Goal: Task Accomplishment & Management: Manage account settings

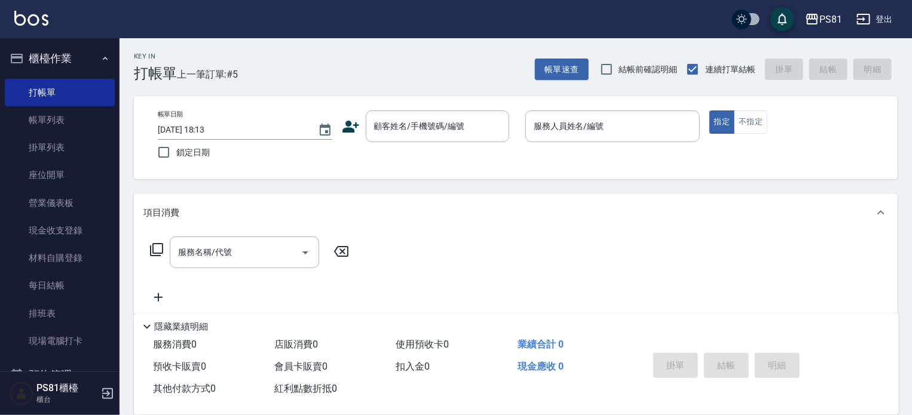
drag, startPoint x: 473, startPoint y: 150, endPoint x: 465, endPoint y: 144, distance: 10.3
click at [463, 145] on div "帳單日期 [DATE] 18:13 鎖定日期 顧客姓名/手機號碼/編號 顧客姓名/手機號碼/編號 服務人員姓名/編號 服務人員姓名/編號 指定 不指定" at bounding box center [515, 138] width 735 height 54
drag, startPoint x: 628, startPoint y: 155, endPoint x: 631, endPoint y: 210, distance: 54.4
click at [631, 210] on div "Key In 打帳單 上一筆訂單:#5 帳單速查 結帳前確認明細 連續打單結帳 掛單 結帳 明細 帳單日期 [DATE] 18:13 鎖定日期 顧客姓名/手機…" at bounding box center [515, 309] width 792 height 542
drag, startPoint x: 896, startPoint y: 45, endPoint x: 640, endPoint y: 75, distance: 257.5
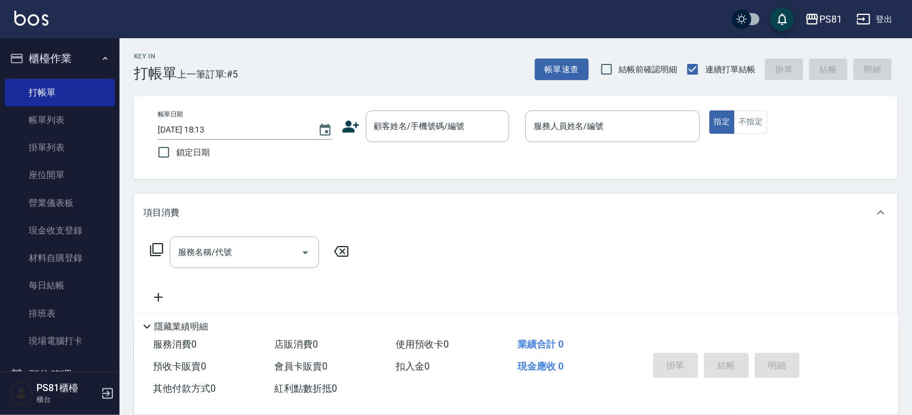
click at [774, 114] on div "Key In 打帳單 上一筆訂單:#5 帳單速查 結帳前確認明細 連續打單結帳 掛單 結帳 明細 帳單日期 [DATE] 18:13 鎖定日期 顧客姓名/手機…" at bounding box center [515, 309] width 792 height 542
drag, startPoint x: 692, startPoint y: 41, endPoint x: 699, endPoint y: 54, distance: 15.0
click at [699, 53] on div "Key In 打帳單 上一筆訂單:#5 帳單速查 結帳前確認明細 連續打單結帳 掛單 結帳 明細" at bounding box center [508, 60] width 778 height 44
drag, startPoint x: 547, startPoint y: 300, endPoint x: 547, endPoint y: 293, distance: 7.2
click at [547, 300] on div "Key In 打帳單 上一筆訂單:#5 帳單速查 結帳前確認明細 連續打單結帳 掛單 結帳 明細 帳單日期 [DATE] 18:13 鎖定日期 顧客姓名/手機…" at bounding box center [515, 309] width 792 height 542
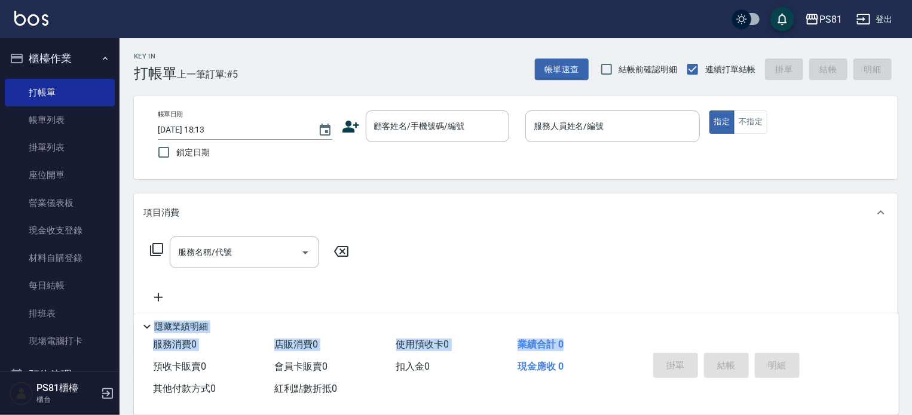
drag, startPoint x: 487, startPoint y: 303, endPoint x: 710, endPoint y: 372, distance: 233.3
click at [628, 353] on div "Key In 打帳單 上一筆訂單:#5 帳單速查 結帳前確認明細 連續打單結帳 掛單 結帳 明細 帳單日期 [DATE] 18:13 鎖定日期 顧客姓名/手機…" at bounding box center [515, 309] width 792 height 542
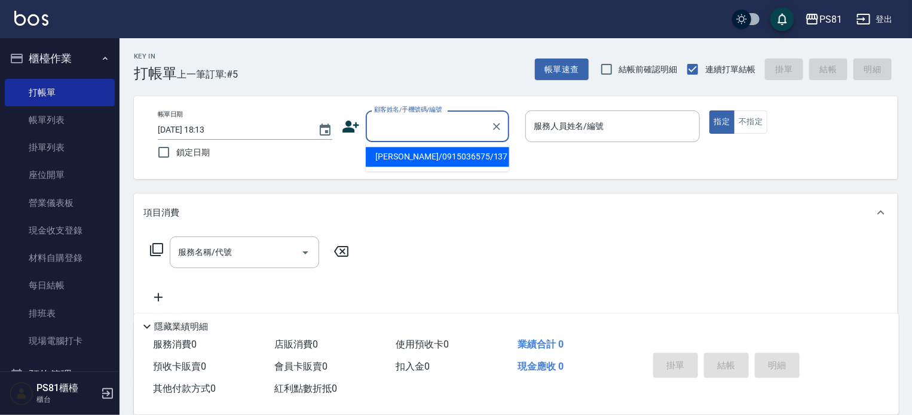
click at [425, 124] on input "顧客姓名/手機號碼/編號" at bounding box center [428, 126] width 115 height 21
click at [428, 131] on input "顧客姓名/手機號碼/編號" at bounding box center [428, 126] width 115 height 21
click at [426, 126] on input "顧客姓名/手機號碼/編號" at bounding box center [428, 126] width 115 height 21
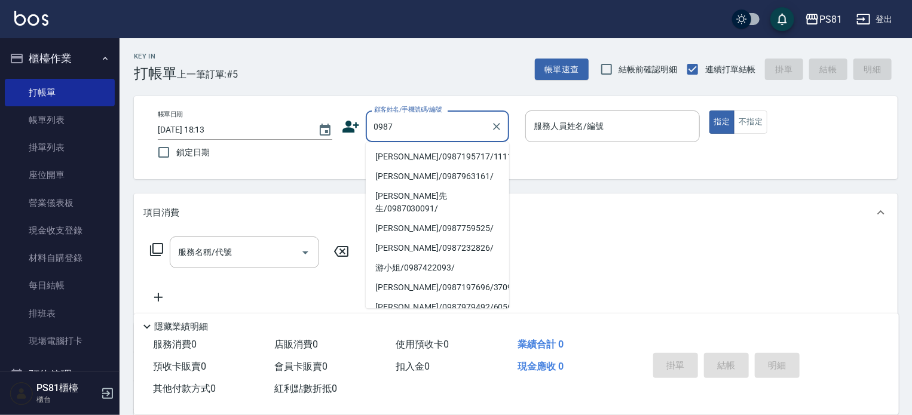
drag, startPoint x: 435, startPoint y: 156, endPoint x: 483, endPoint y: 154, distance: 47.8
click at [435, 156] on li "[PERSON_NAME]/0987195717/111111" at bounding box center [437, 157] width 143 height 20
type input "[PERSON_NAME]/0987195717/111111"
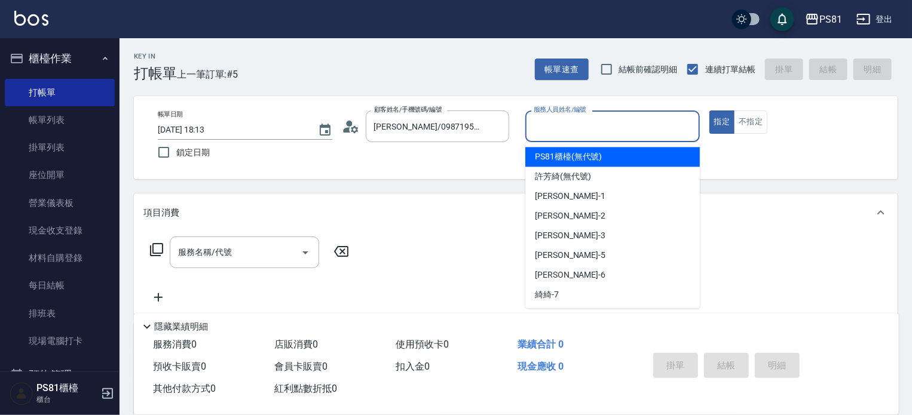
click at [562, 124] on input "服務人員姓名/編號" at bounding box center [612, 126] width 164 height 21
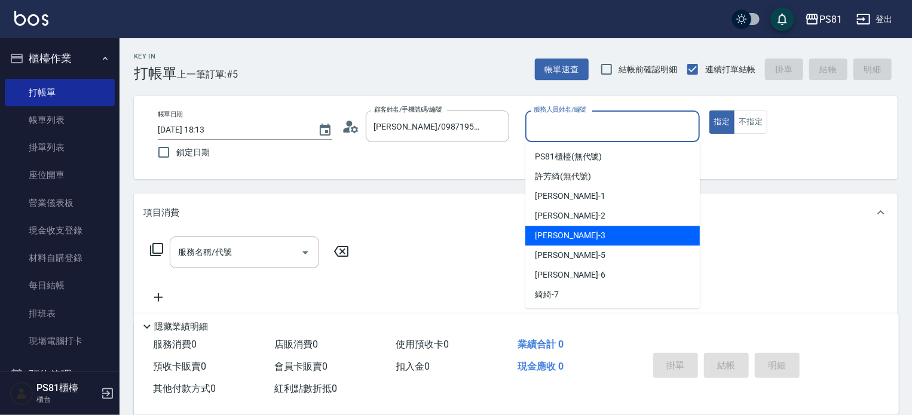
drag, startPoint x: 559, startPoint y: 232, endPoint x: 415, endPoint y: 225, distance: 144.7
click at [559, 233] on div "[PERSON_NAME] -3" at bounding box center [612, 236] width 174 height 20
type input "[PERSON_NAME]-3"
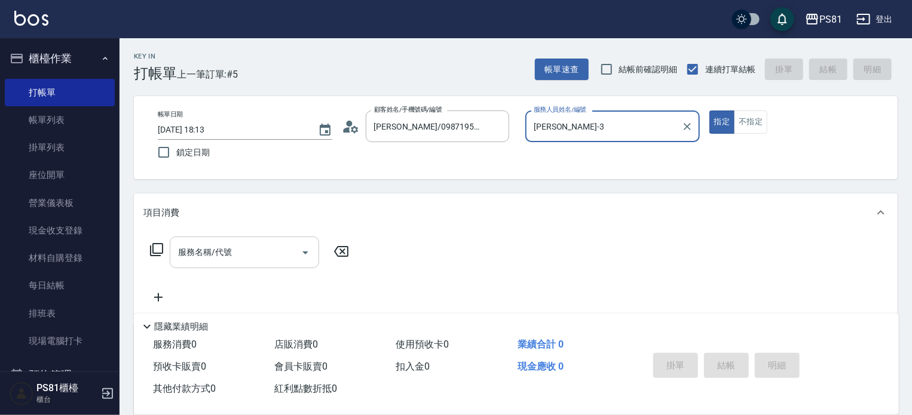
click at [309, 243] on div at bounding box center [305, 253] width 18 height 32
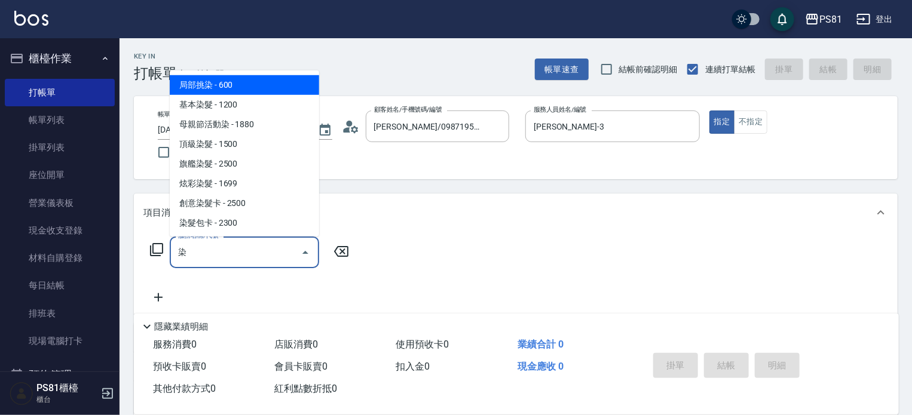
click at [259, 101] on span "基本染髮 - 1200" at bounding box center [244, 105] width 149 height 20
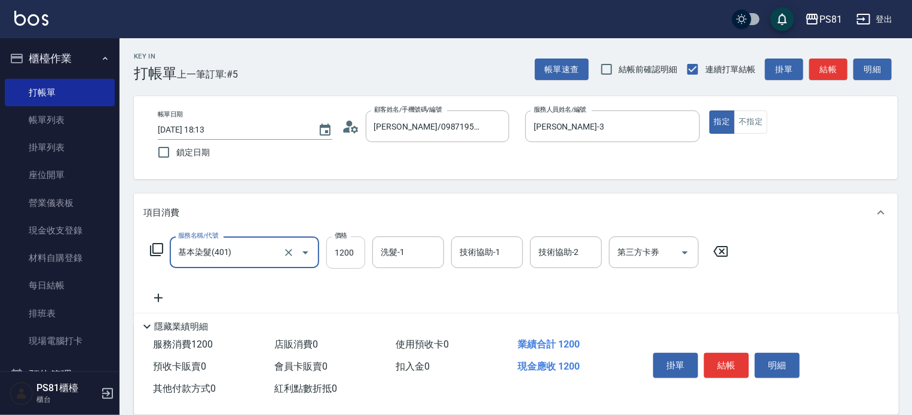
type input "基本染髮(401)"
click at [358, 260] on input "1200" at bounding box center [345, 253] width 39 height 32
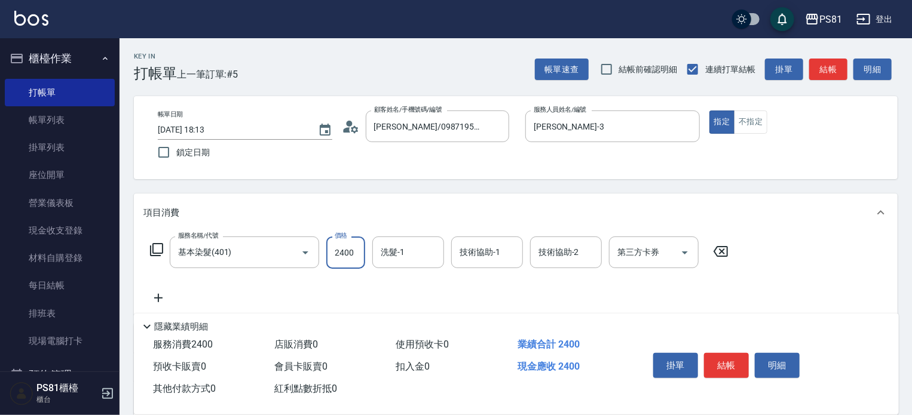
type input "2400"
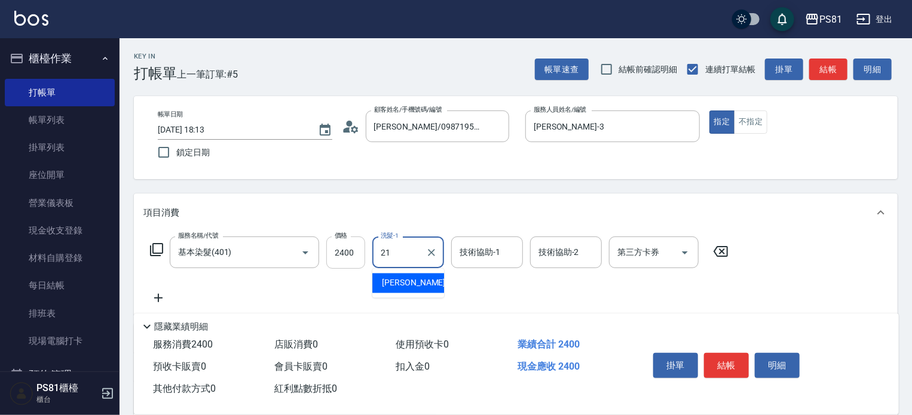
type input "Q比-21"
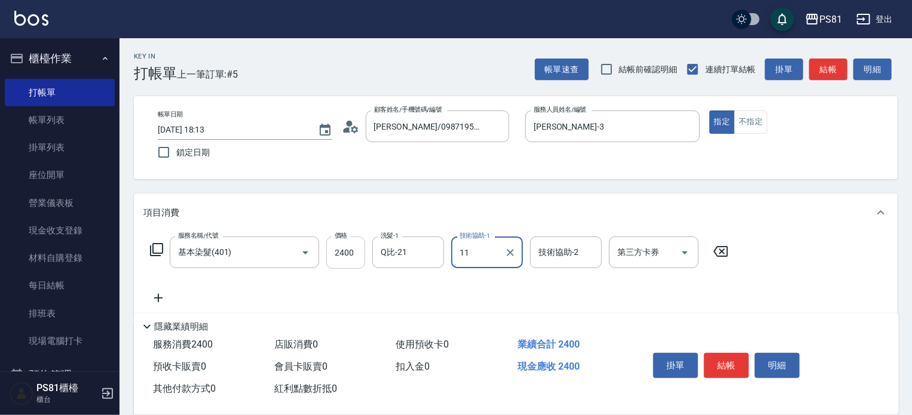
type input "11"
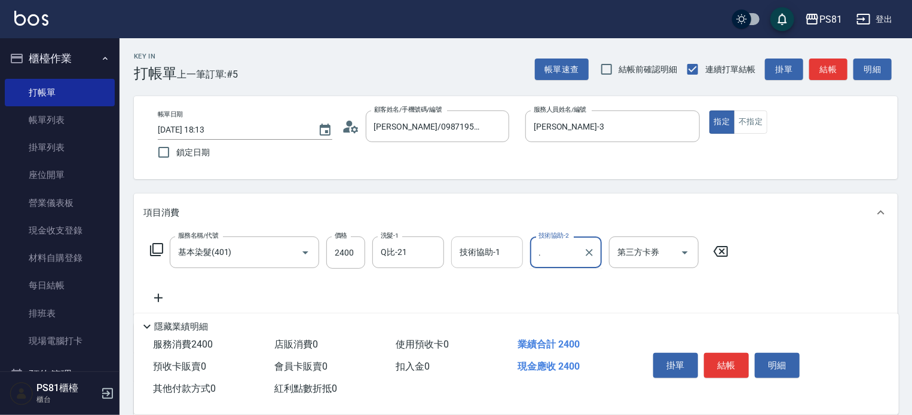
type input "."
click at [502, 259] on input "技術協助-1" at bounding box center [486, 252] width 61 height 21
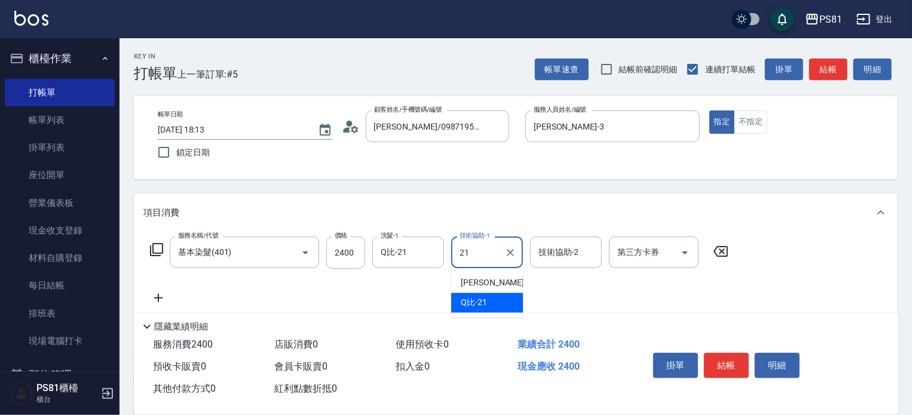
type input "Q比-21"
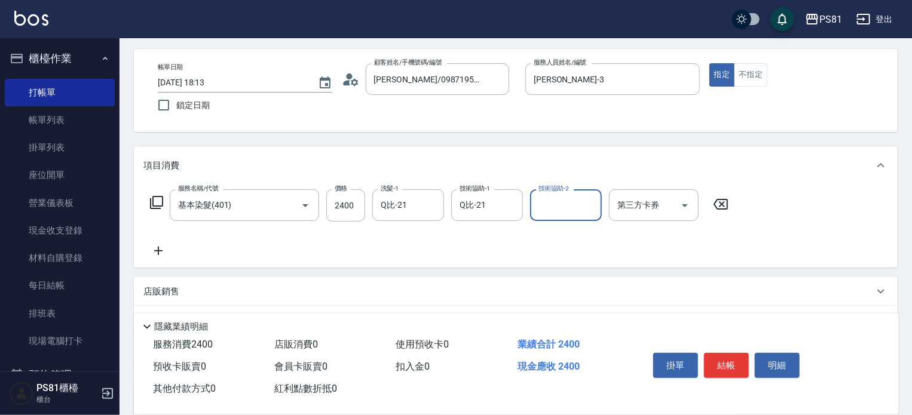
scroll to position [170, 0]
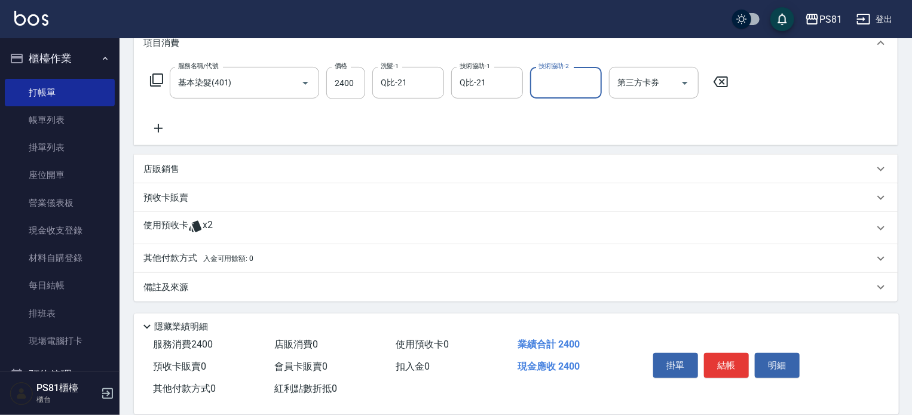
click at [220, 247] on div "其他付款方式 入金可用餘額: 0" at bounding box center [515, 258] width 763 height 29
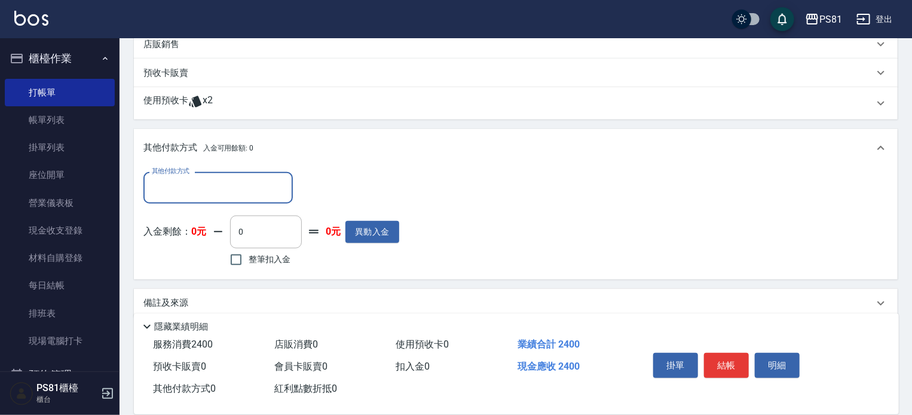
scroll to position [309, 0]
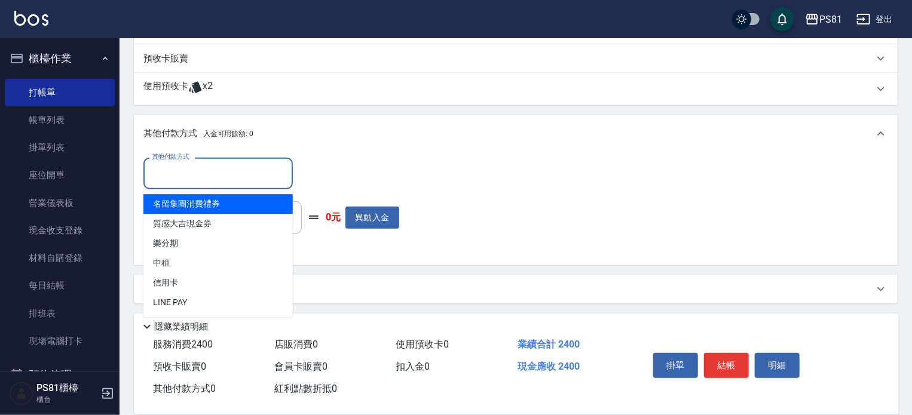
click at [200, 181] on input "其他付款方式" at bounding box center [218, 173] width 139 height 21
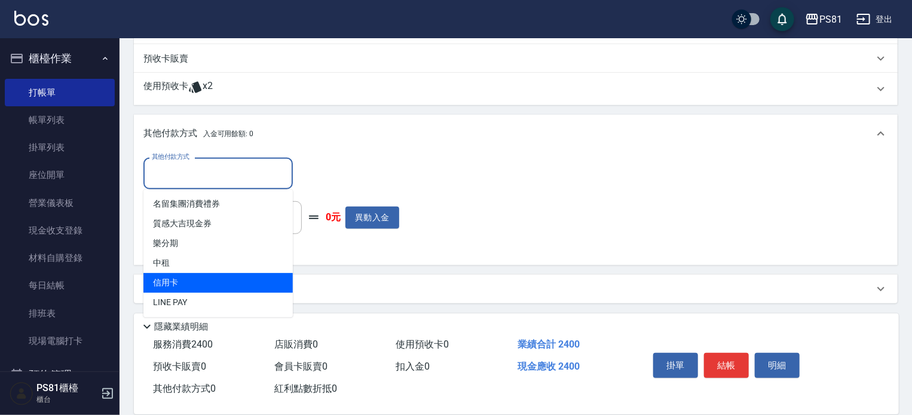
click at [191, 277] on span "信用卡" at bounding box center [217, 283] width 149 height 20
type input "信用卡"
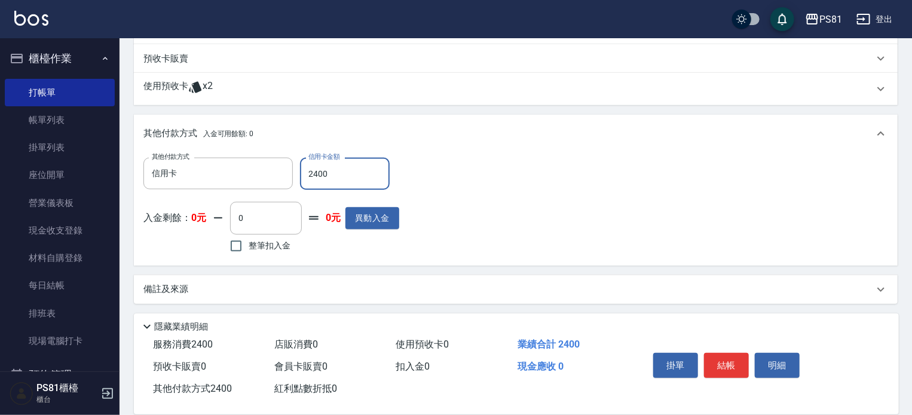
type input "2400"
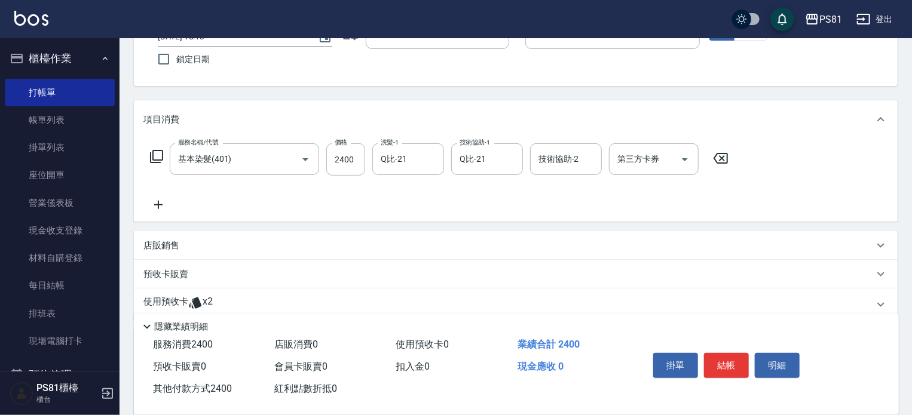
scroll to position [0, 0]
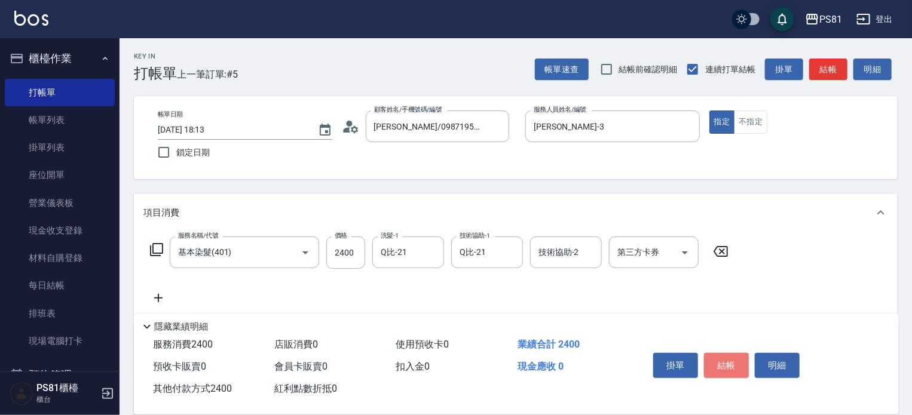
click at [739, 367] on button "結帳" at bounding box center [726, 365] width 45 height 25
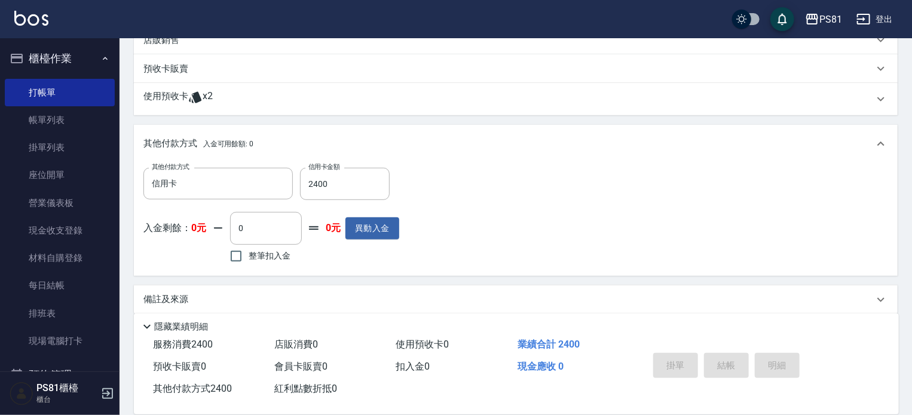
scroll to position [212, 0]
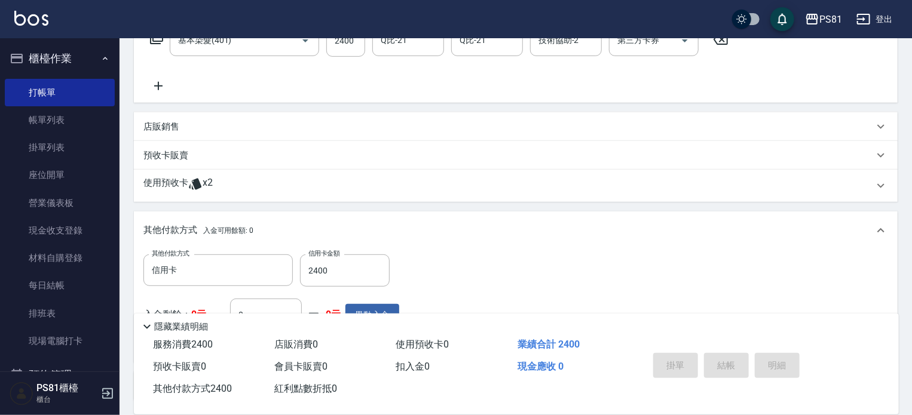
type input "[DATE] 19:57"
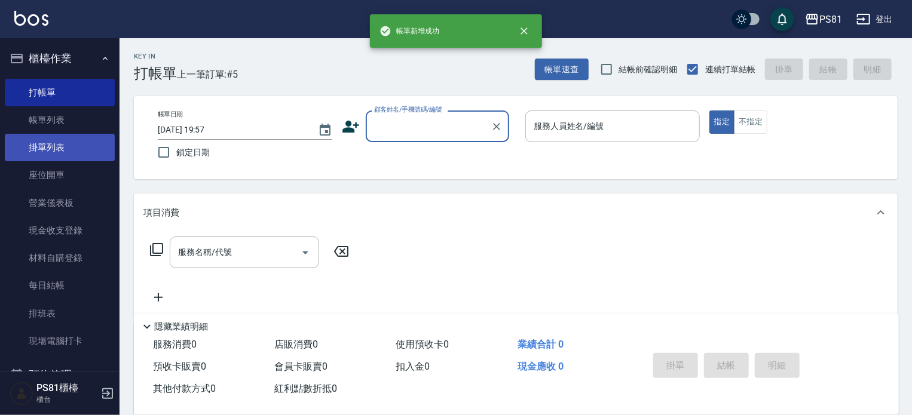
scroll to position [0, 0]
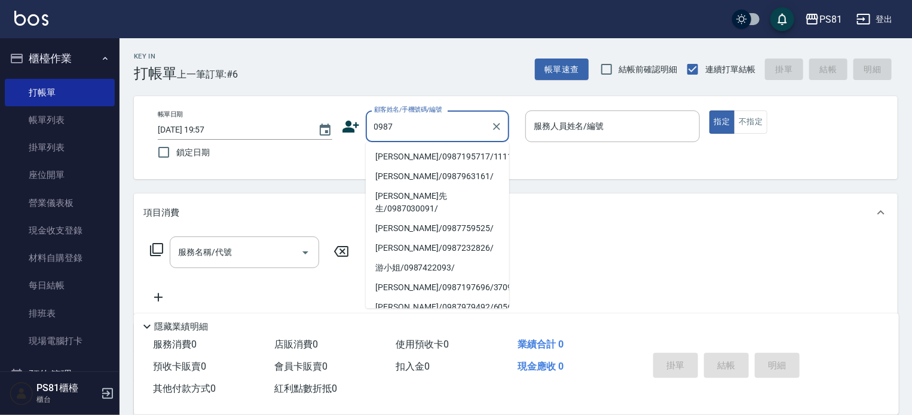
drag, startPoint x: 464, startPoint y: 157, endPoint x: 487, endPoint y: 156, distance: 23.3
click at [466, 157] on li "[PERSON_NAME]/0987195717/111111" at bounding box center [437, 157] width 143 height 20
type input "[PERSON_NAME]/0987195717/111111"
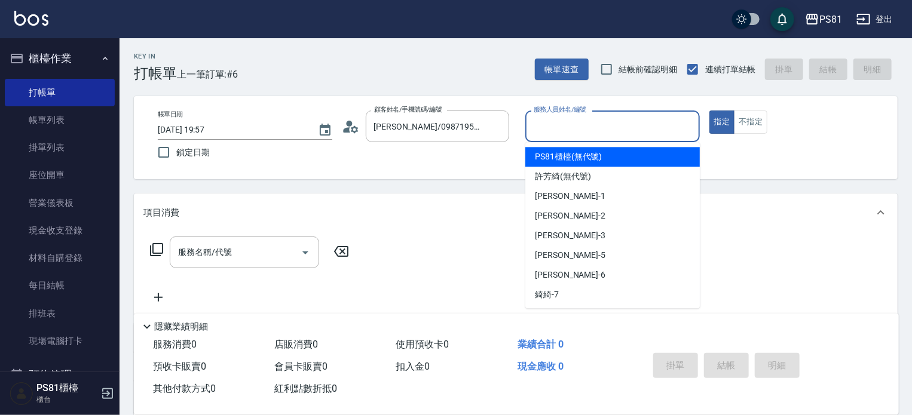
drag, startPoint x: 542, startPoint y: 128, endPoint x: 580, endPoint y: 160, distance: 49.2
click at [547, 131] on input "服務人員姓名/編號" at bounding box center [612, 126] width 164 height 21
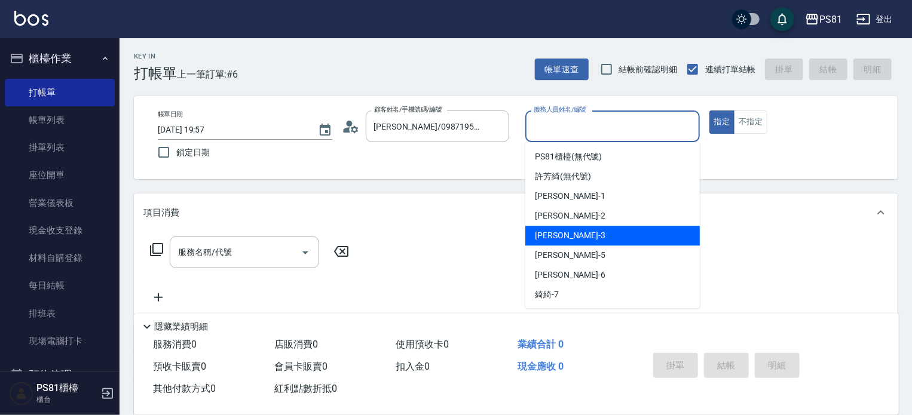
drag, startPoint x: 557, startPoint y: 238, endPoint x: 472, endPoint y: 226, distance: 86.3
click at [554, 235] on span "[PERSON_NAME] -3" at bounding box center [570, 235] width 70 height 13
type input "[PERSON_NAME]-3"
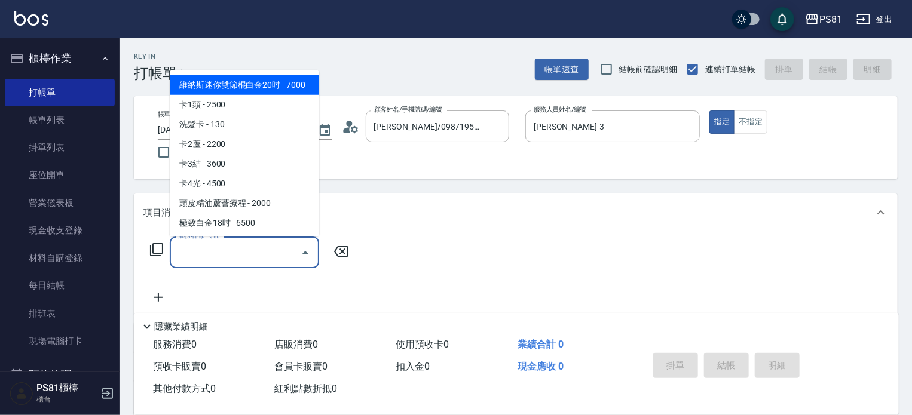
click at [293, 244] on input "服務名稱/代號" at bounding box center [235, 252] width 121 height 21
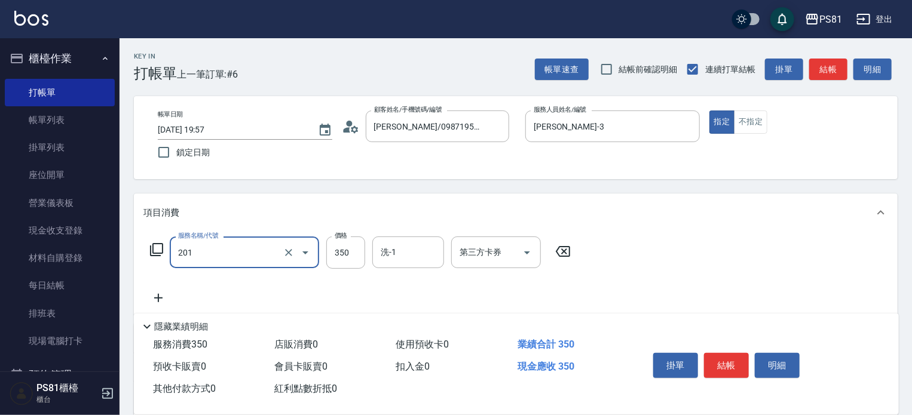
type input "洗剪350(201)"
drag, startPoint x: 734, startPoint y: 276, endPoint x: 726, endPoint y: 307, distance: 32.0
click at [730, 280] on div "服務名稱/代號 洗剪350(201) 服務名稱/代號 價格 350 價格 洗-1 洗-1 第三方卡券 第三方卡券" at bounding box center [515, 273] width 763 height 83
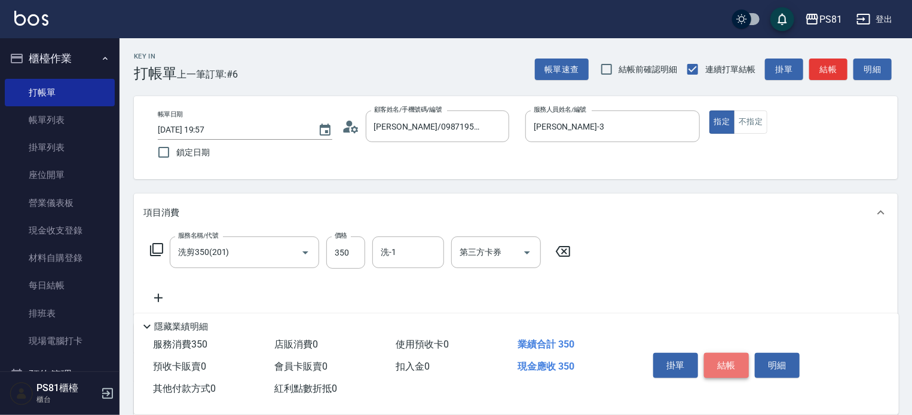
click at [720, 365] on button "結帳" at bounding box center [726, 365] width 45 height 25
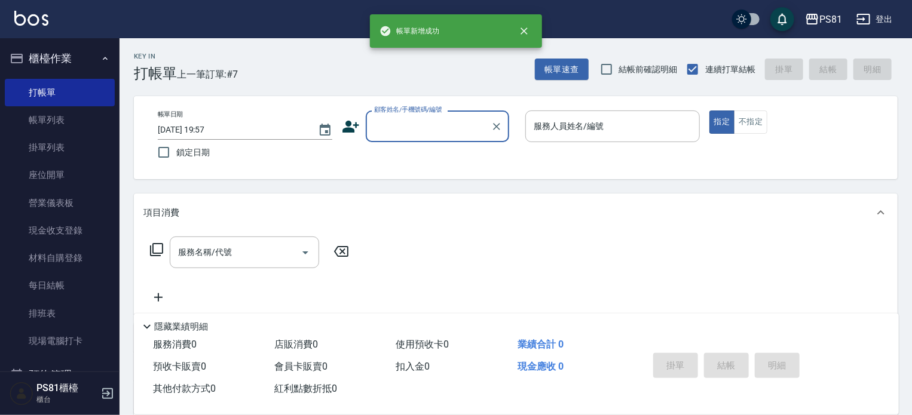
click at [421, 131] on input "顧客姓名/手機號碼/編號" at bounding box center [428, 126] width 115 height 21
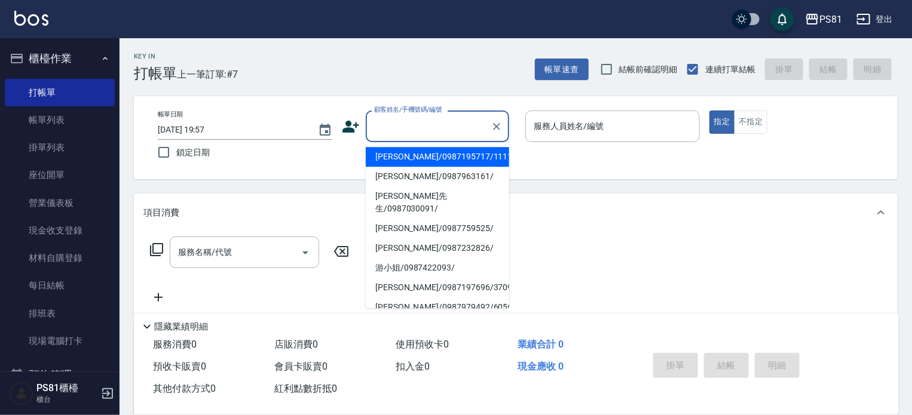
click at [417, 152] on li "[PERSON_NAME]/0987195717/111111" at bounding box center [437, 157] width 143 height 20
type input "[PERSON_NAME]/0987195717/111111"
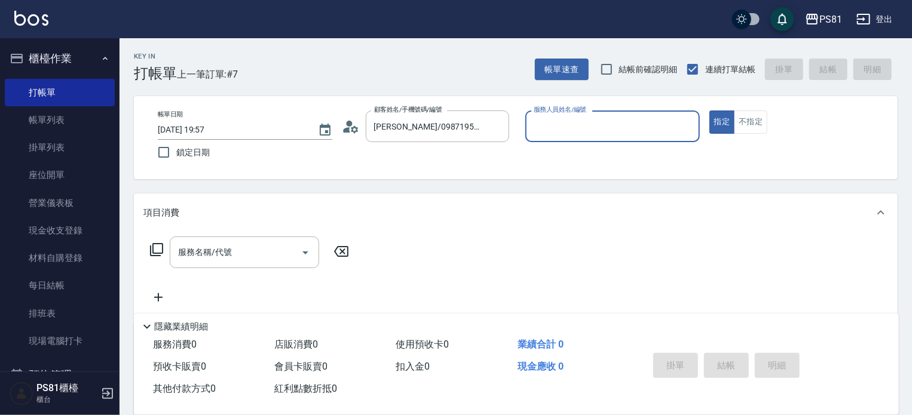
click at [533, 130] on input "服務人員姓名/編號" at bounding box center [612, 126] width 164 height 21
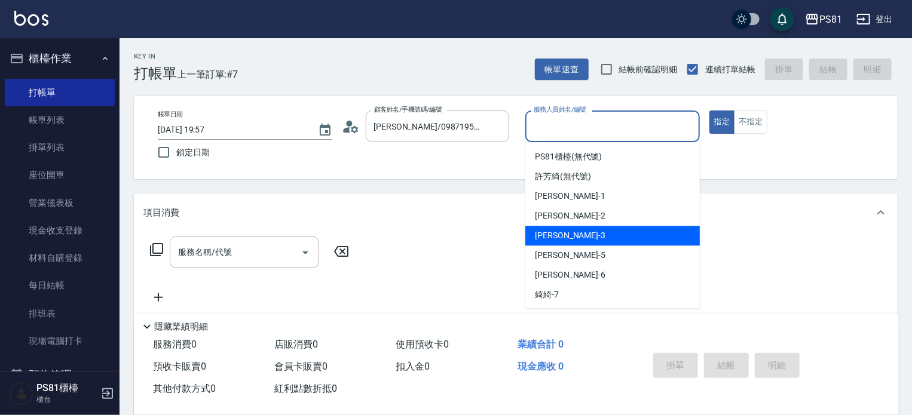
drag, startPoint x: 550, startPoint y: 234, endPoint x: 525, endPoint y: 244, distance: 27.3
click at [545, 237] on span "[PERSON_NAME] -3" at bounding box center [570, 235] width 70 height 13
type input "[PERSON_NAME]-3"
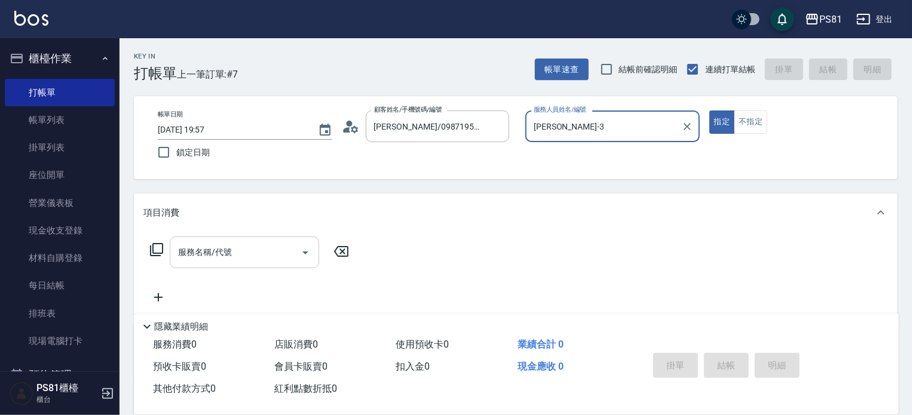
click at [294, 260] on input "服務名稱/代號" at bounding box center [235, 252] width 121 height 21
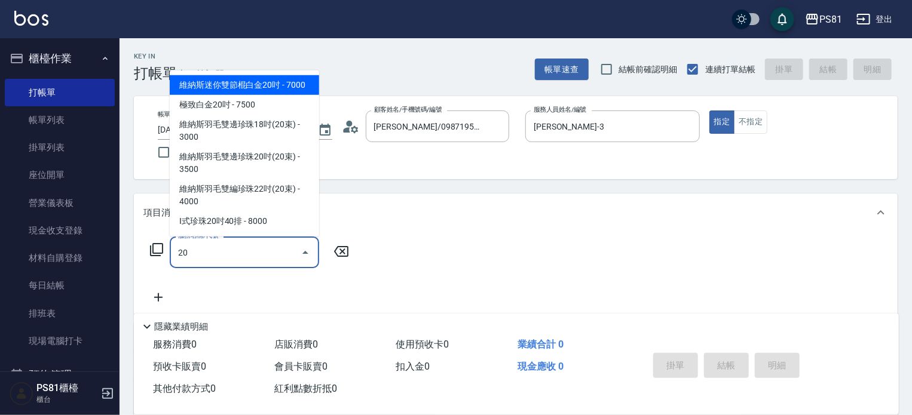
type input "202"
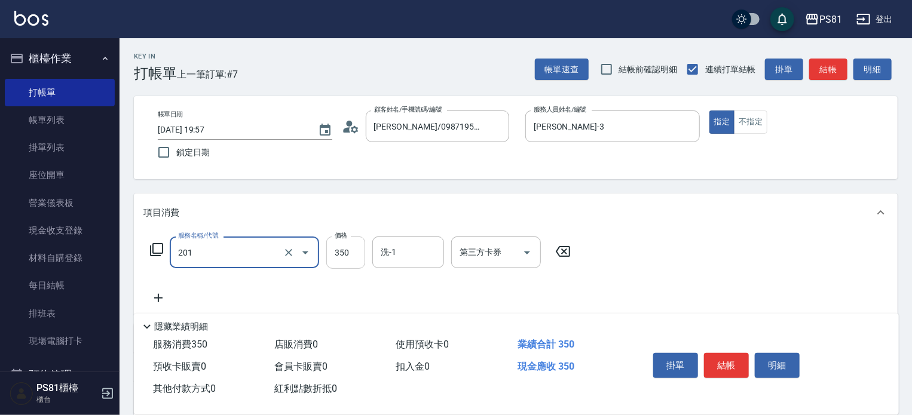
type input "洗剪350(201)"
click at [342, 253] on input "350" at bounding box center [345, 253] width 39 height 32
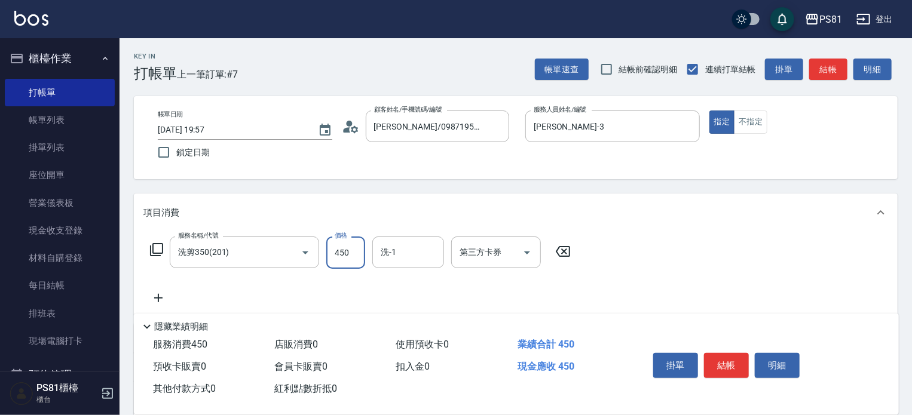
type input "450"
click at [715, 360] on button "結帳" at bounding box center [726, 365] width 45 height 25
type input "[DATE] 19:58"
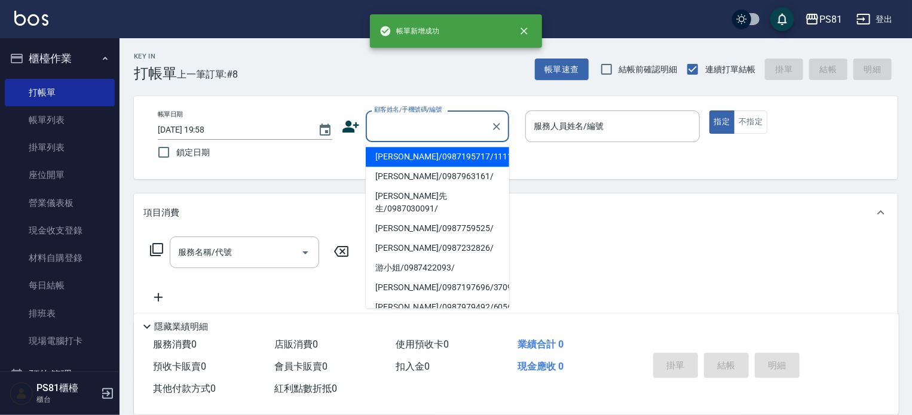
click at [424, 132] on input "顧客姓名/手機號碼/編號" at bounding box center [428, 126] width 115 height 21
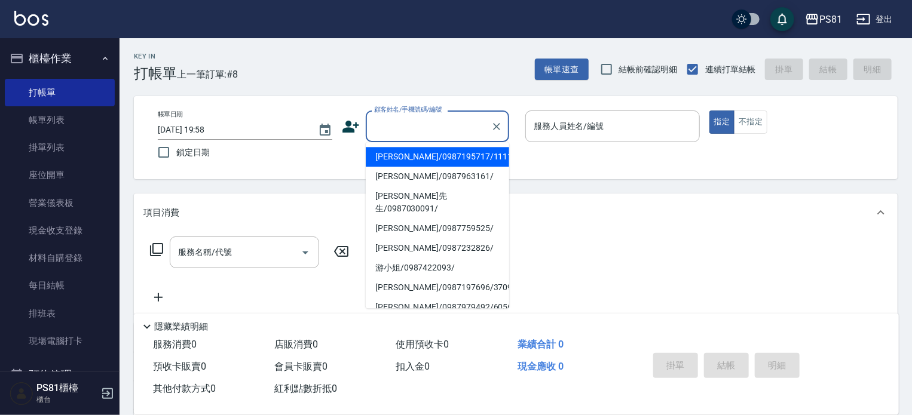
click at [447, 154] on li "[PERSON_NAME]/0987195717/111111" at bounding box center [437, 157] width 143 height 20
type input "[PERSON_NAME]/0987195717/111111"
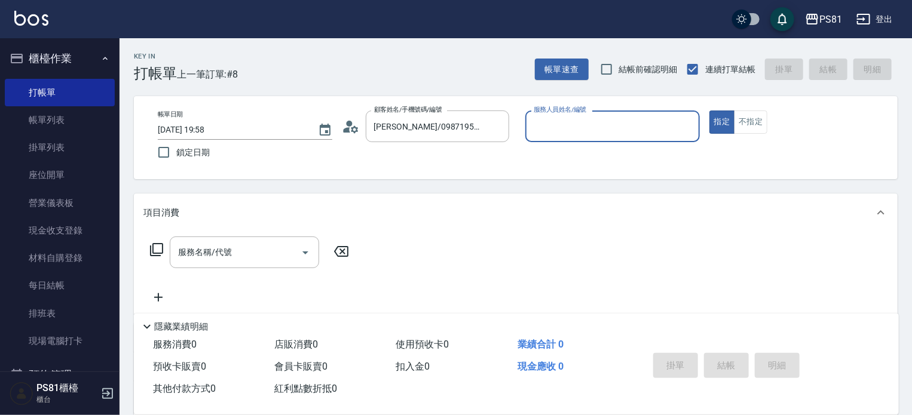
drag, startPoint x: 548, startPoint y: 117, endPoint x: 553, endPoint y: 122, distance: 7.2
click at [548, 117] on input "服務人員姓名/編號" at bounding box center [612, 126] width 164 height 21
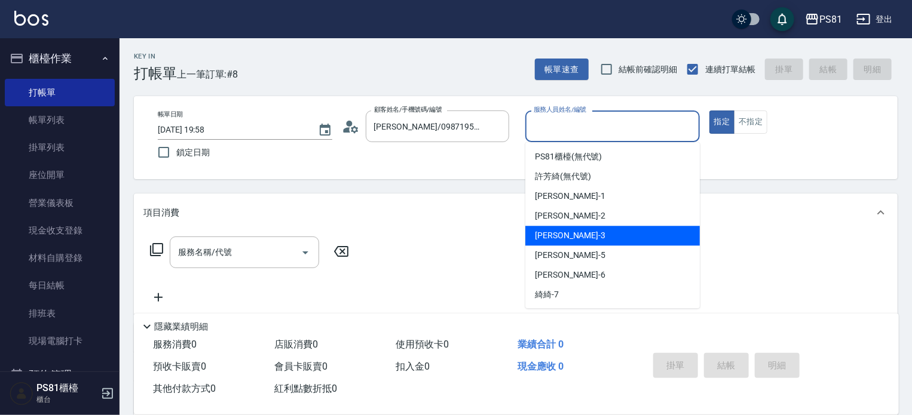
drag, startPoint x: 554, startPoint y: 232, endPoint x: 470, endPoint y: 249, distance: 85.3
click at [547, 235] on span "[PERSON_NAME] -3" at bounding box center [570, 235] width 70 height 13
type input "[PERSON_NAME]-3"
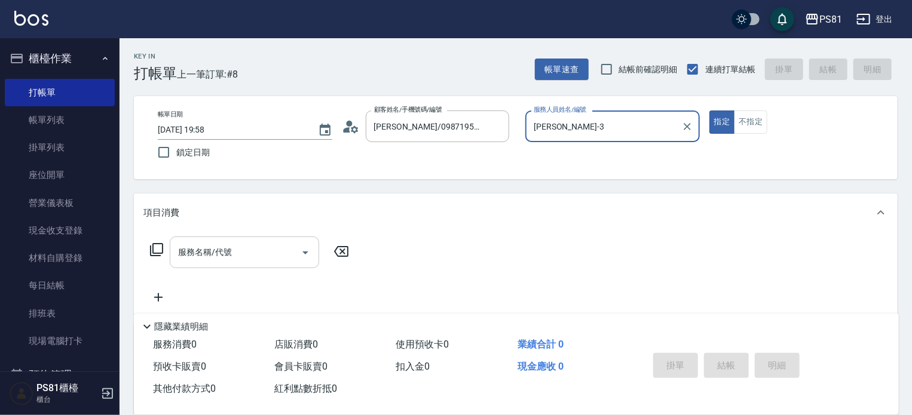
click at [280, 260] on input "服務名稱/代號" at bounding box center [235, 252] width 121 height 21
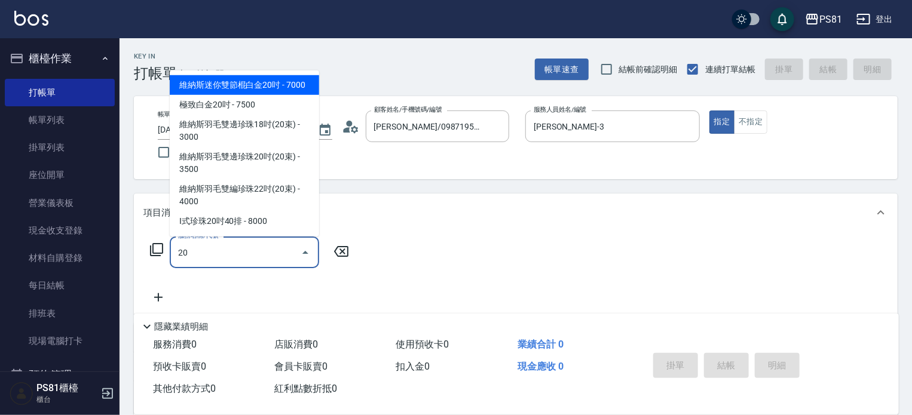
type input "202"
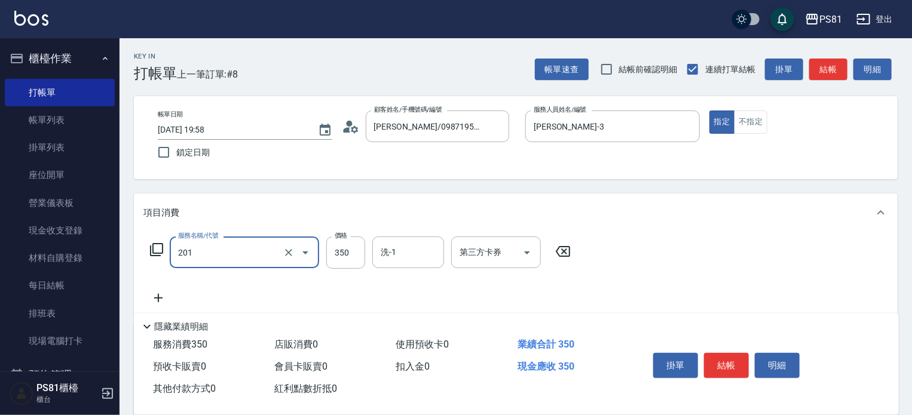
type input "洗剪350(201)"
click at [731, 362] on button "結帳" at bounding box center [726, 365] width 45 height 25
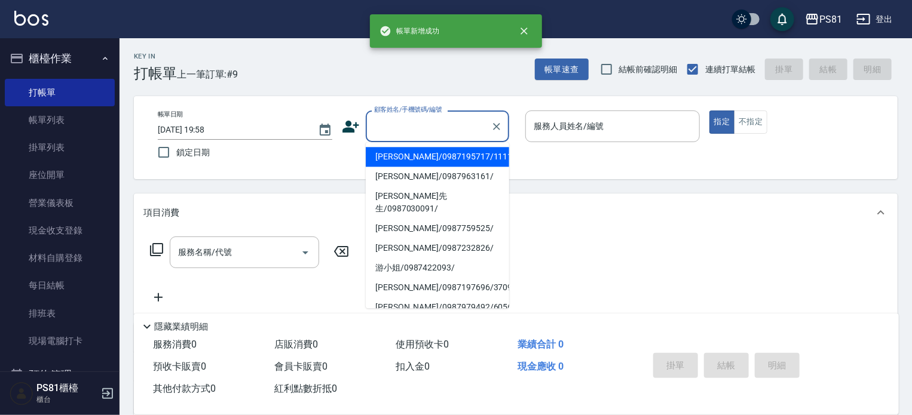
click at [451, 121] on input "顧客姓名/手機號碼/編號" at bounding box center [428, 126] width 115 height 21
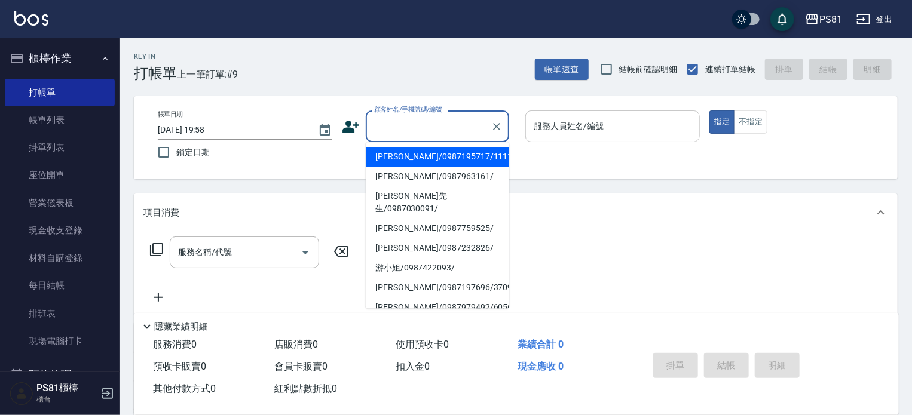
drag, startPoint x: 445, startPoint y: 155, endPoint x: 529, endPoint y: 127, distance: 88.8
click at [453, 152] on li "[PERSON_NAME]/0987195717/111111" at bounding box center [437, 157] width 143 height 20
type input "[PERSON_NAME]/0987195717/111111"
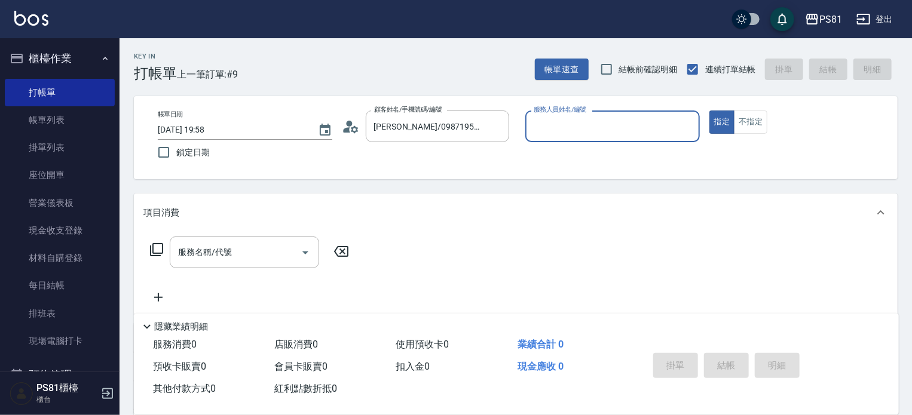
click at [530, 125] on div "服務人員姓名/編號" at bounding box center [612, 127] width 174 height 32
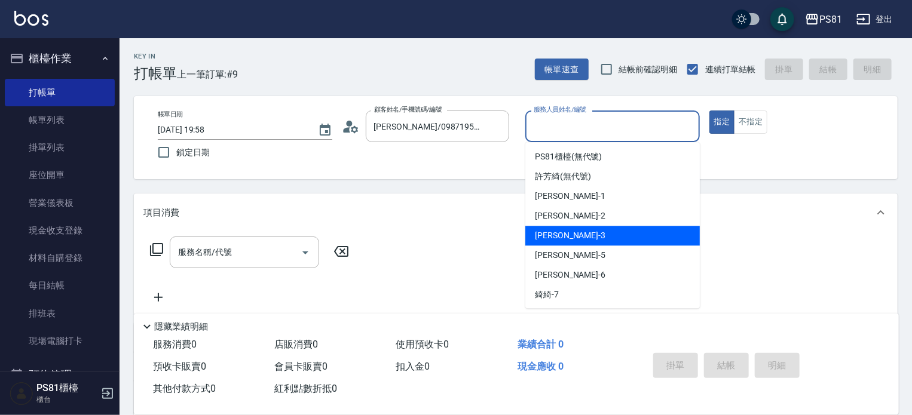
drag, startPoint x: 535, startPoint y: 240, endPoint x: 519, endPoint y: 244, distance: 17.1
click at [528, 241] on div "[PERSON_NAME] -3" at bounding box center [612, 236] width 174 height 20
type input "[PERSON_NAME]-3"
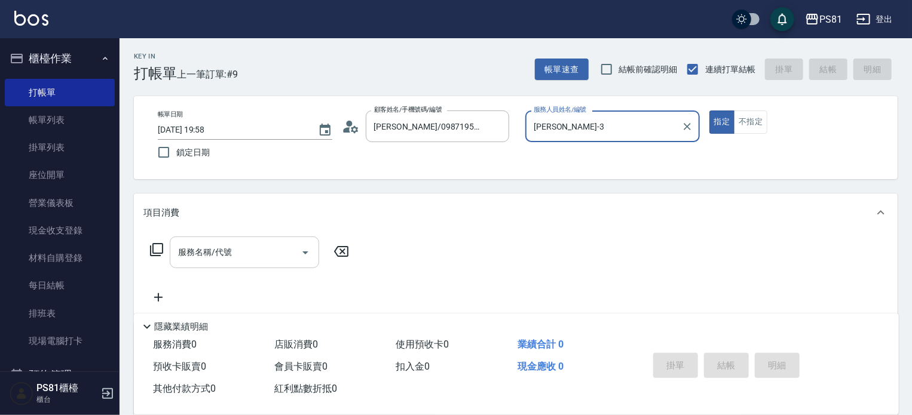
click at [289, 257] on input "服務名稱/代號" at bounding box center [235, 252] width 121 height 21
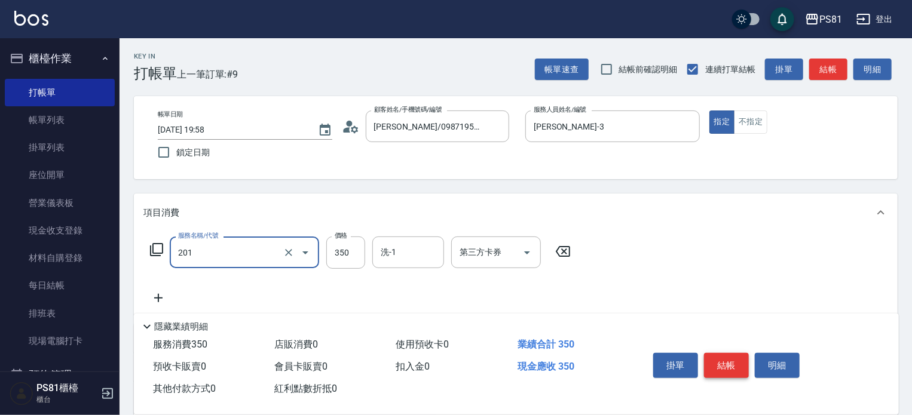
type input "洗剪350(201)"
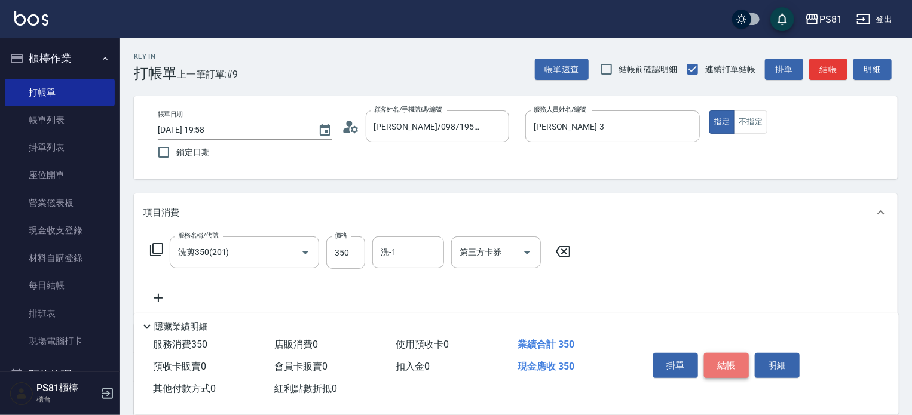
click at [716, 359] on button "結帳" at bounding box center [726, 365] width 45 height 25
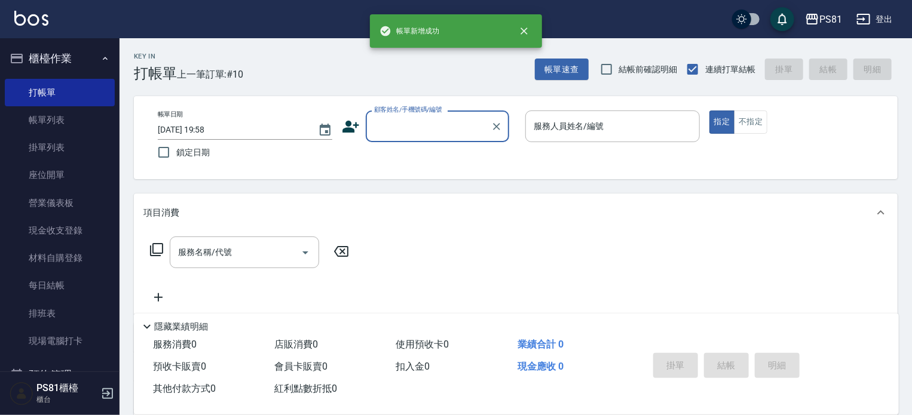
click at [435, 137] on div "顧客姓名/手機號碼/編號" at bounding box center [437, 127] width 143 height 32
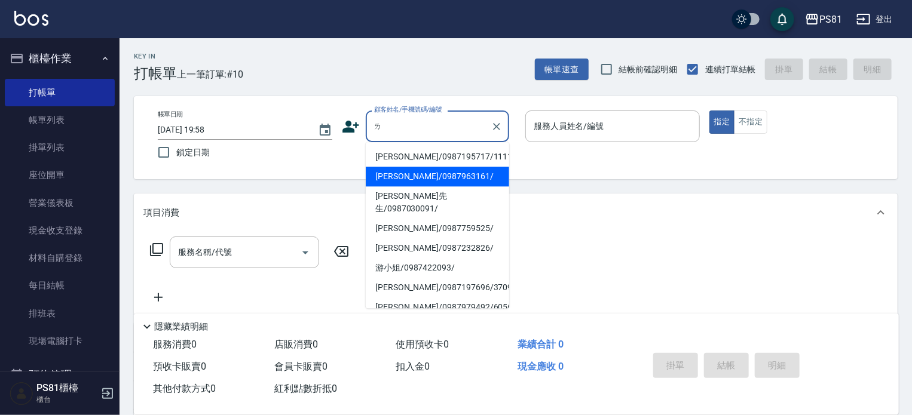
type input "ㄌ"
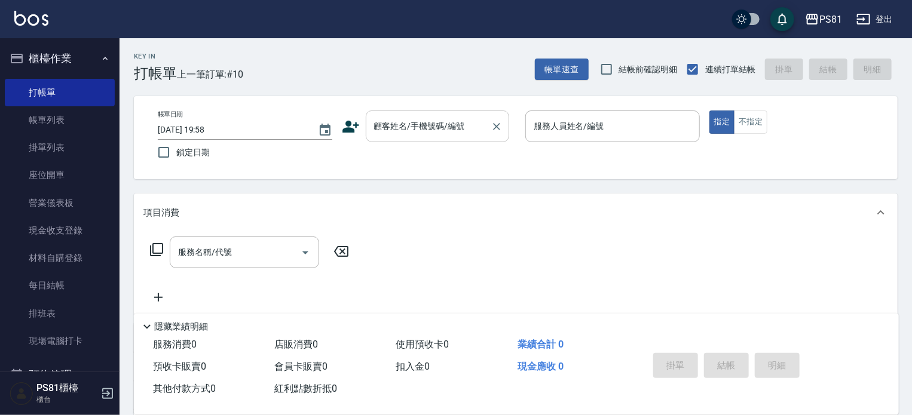
click at [456, 117] on input "ㄧㄣ" at bounding box center [428, 126] width 115 height 21
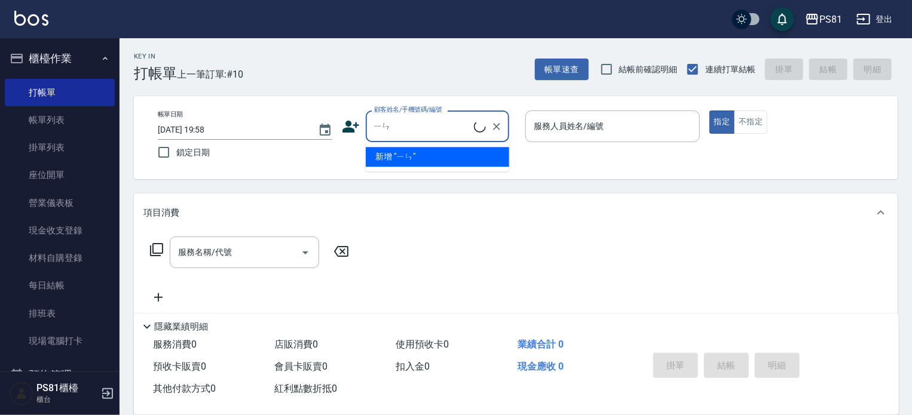
type input "ㄧ"
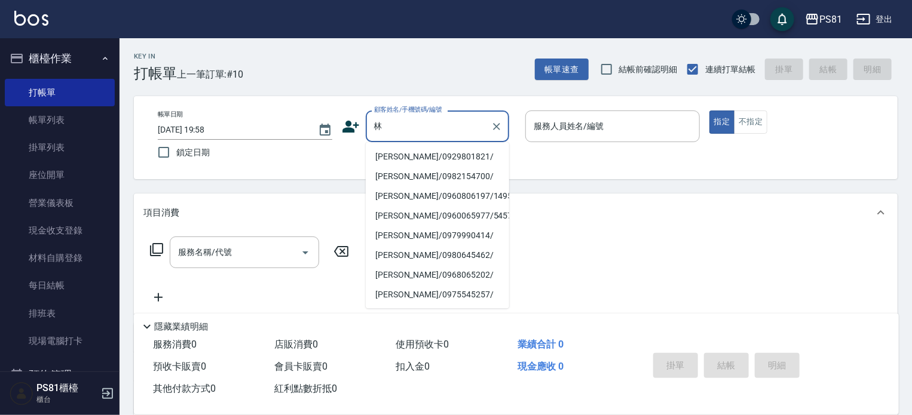
click at [429, 152] on li "[PERSON_NAME]/0929801821/" at bounding box center [437, 157] width 143 height 20
type input "[PERSON_NAME]/0929801821/"
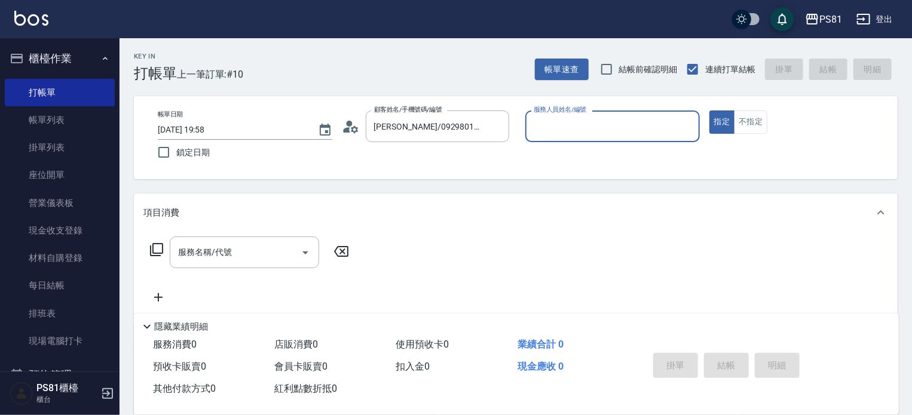
click at [563, 135] on input "服務人員姓名/編號" at bounding box center [612, 126] width 164 height 21
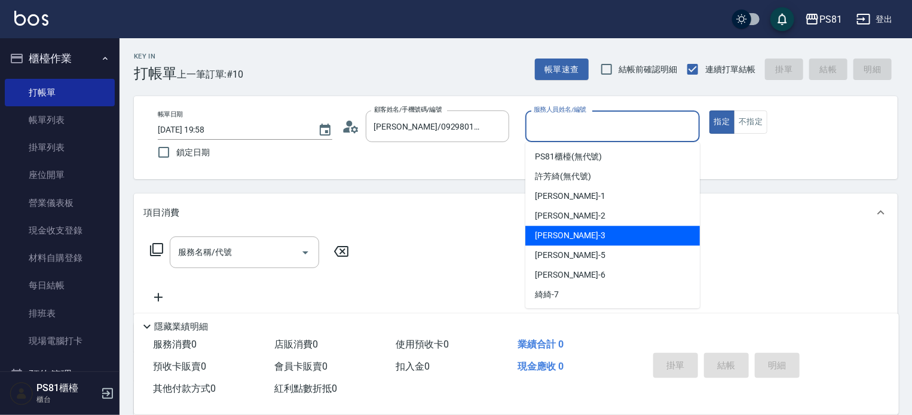
click at [557, 232] on span "[PERSON_NAME] -3" at bounding box center [570, 235] width 70 height 13
type input "[PERSON_NAME]-3"
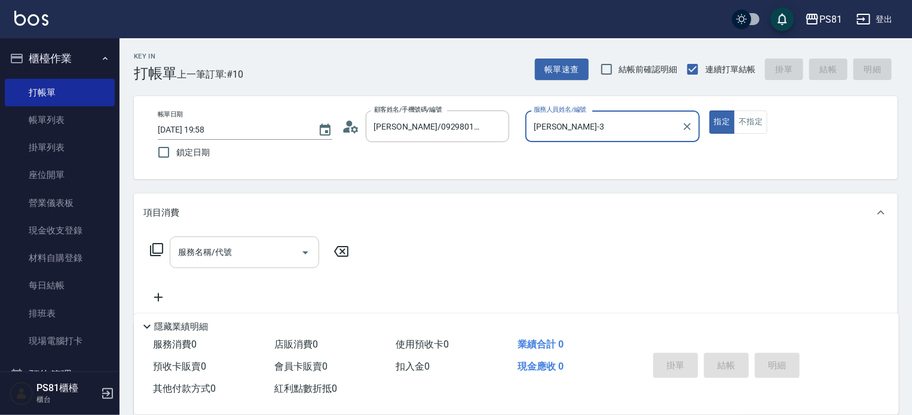
click at [264, 266] on div "服務名稱/代號" at bounding box center [244, 253] width 149 height 32
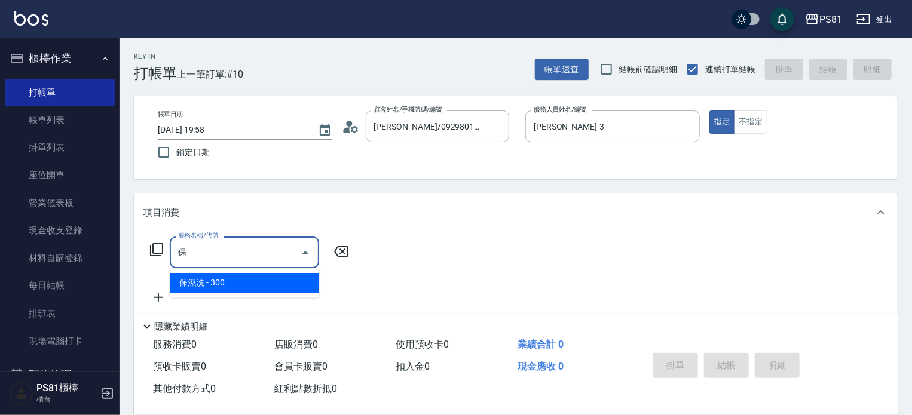
click at [235, 291] on span "保濕洗 - 300" at bounding box center [244, 284] width 149 height 20
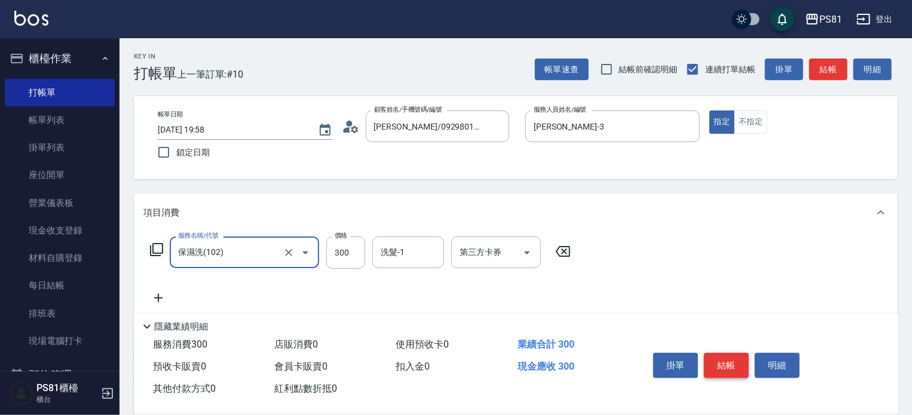
type input "保濕洗(102)"
click at [717, 358] on button "結帳" at bounding box center [726, 365] width 45 height 25
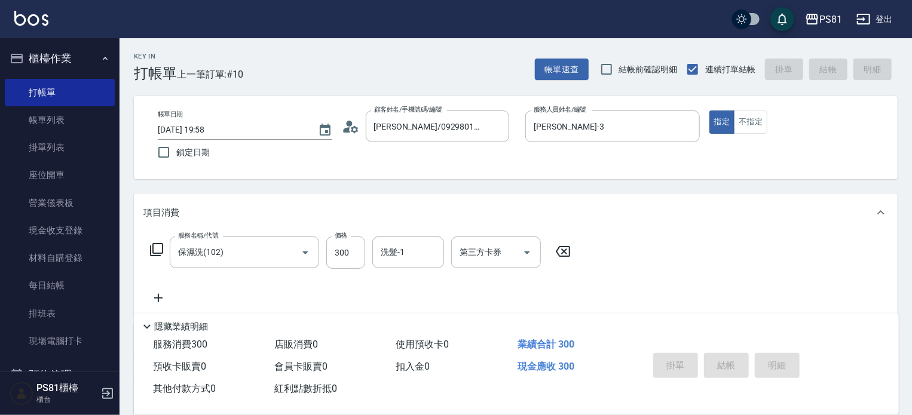
type input "[DATE] 19:59"
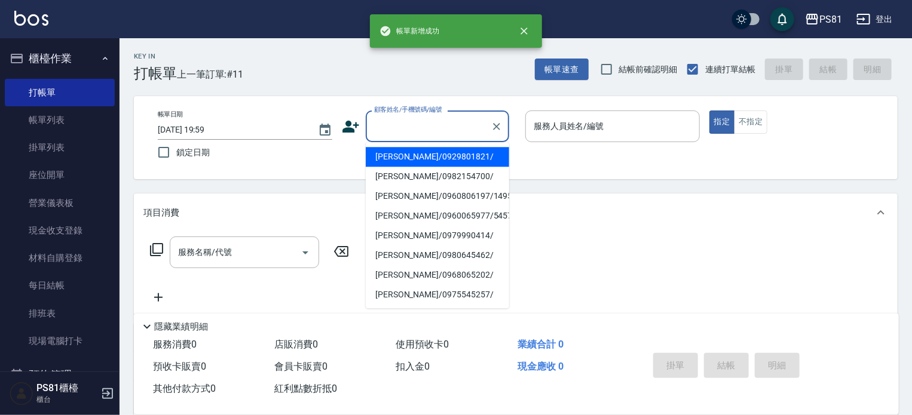
click at [413, 135] on input "顧客姓名/手機號碼/編號" at bounding box center [428, 126] width 115 height 21
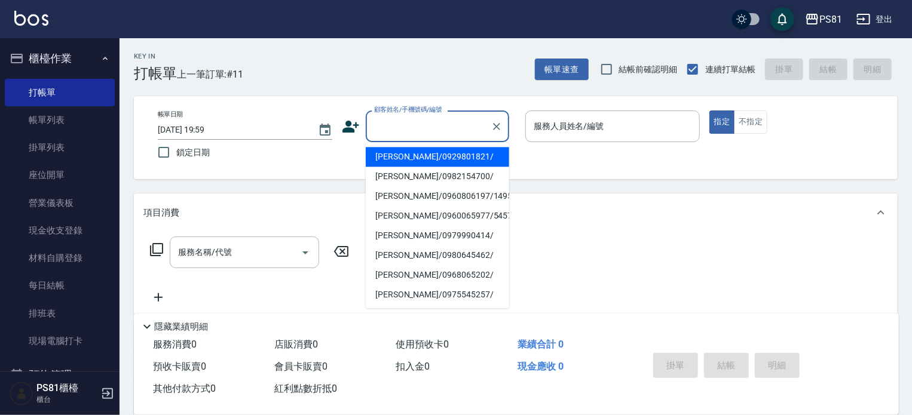
drag, startPoint x: 423, startPoint y: 155, endPoint x: 542, endPoint y: 119, distance: 124.7
click at [424, 155] on li "[PERSON_NAME]/0929801821/" at bounding box center [437, 157] width 143 height 20
type input "[PERSON_NAME]/0929801821/"
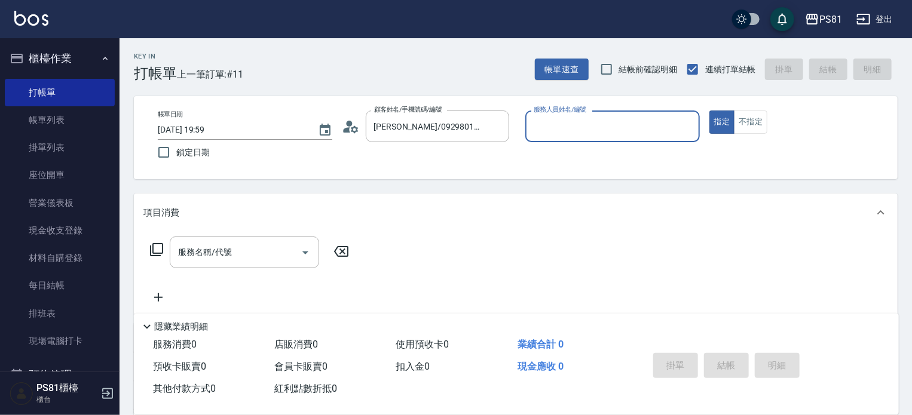
drag, startPoint x: 570, startPoint y: 111, endPoint x: 574, endPoint y: 128, distance: 18.3
click at [571, 111] on label "服務人員姓名/編號" at bounding box center [559, 109] width 53 height 9
click at [571, 116] on input "服務人員姓名/編號" at bounding box center [612, 126] width 164 height 21
click at [572, 132] on input "服務人員姓名/編號" at bounding box center [612, 126] width 164 height 21
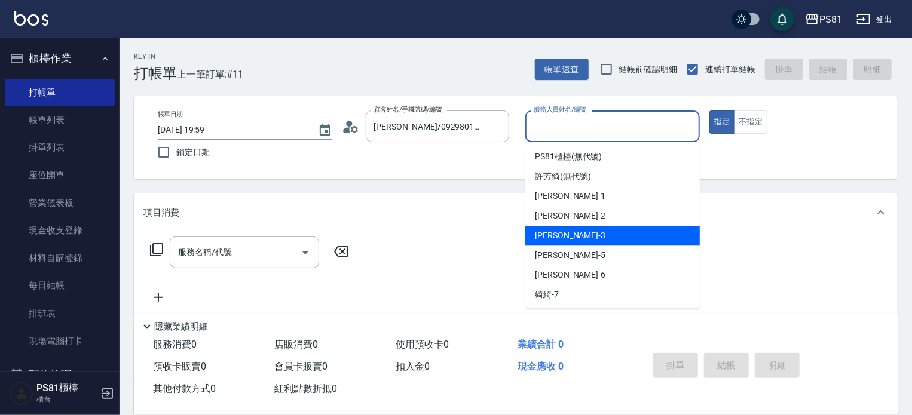
drag, startPoint x: 571, startPoint y: 235, endPoint x: 415, endPoint y: 263, distance: 158.5
click at [567, 235] on div "[PERSON_NAME] -3" at bounding box center [612, 236] width 174 height 20
type input "[PERSON_NAME]-3"
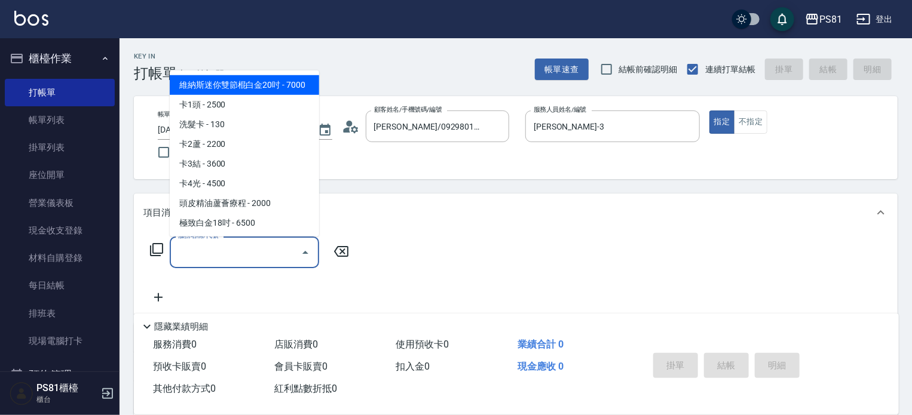
click at [266, 260] on input "服務名稱/代號" at bounding box center [235, 252] width 121 height 21
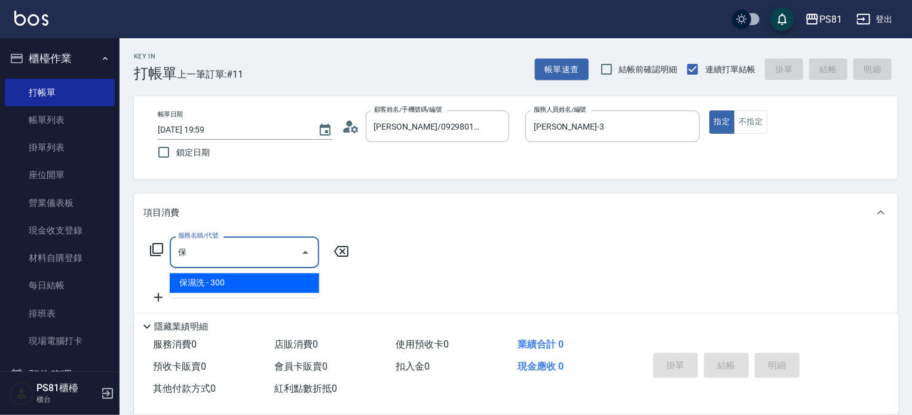
drag, startPoint x: 268, startPoint y: 277, endPoint x: 294, endPoint y: 280, distance: 26.4
click at [267, 280] on span "保濕洗 - 300" at bounding box center [244, 284] width 149 height 20
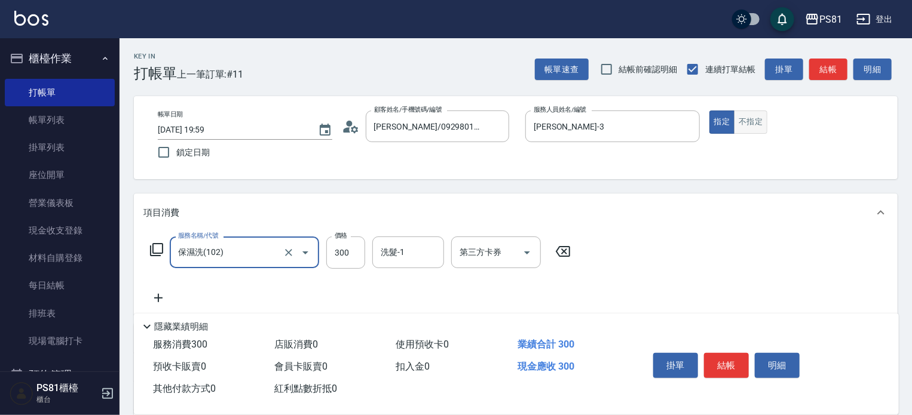
type input "保濕洗(102)"
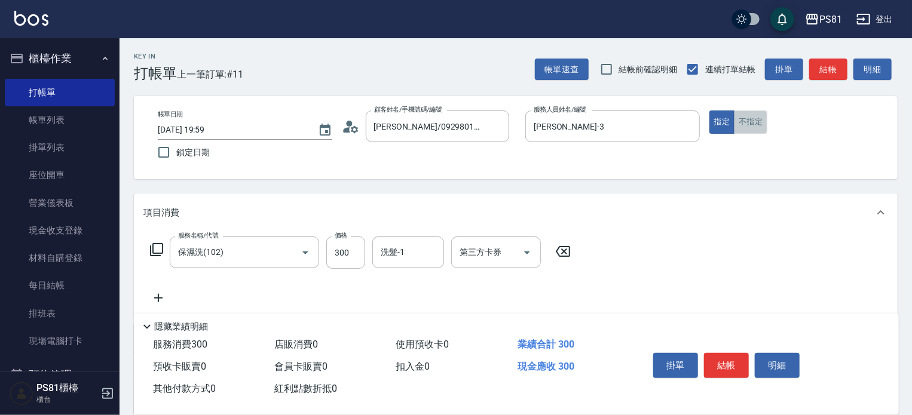
click at [761, 119] on button "不指定" at bounding box center [750, 122] width 33 height 23
click at [723, 358] on button "結帳" at bounding box center [726, 365] width 45 height 25
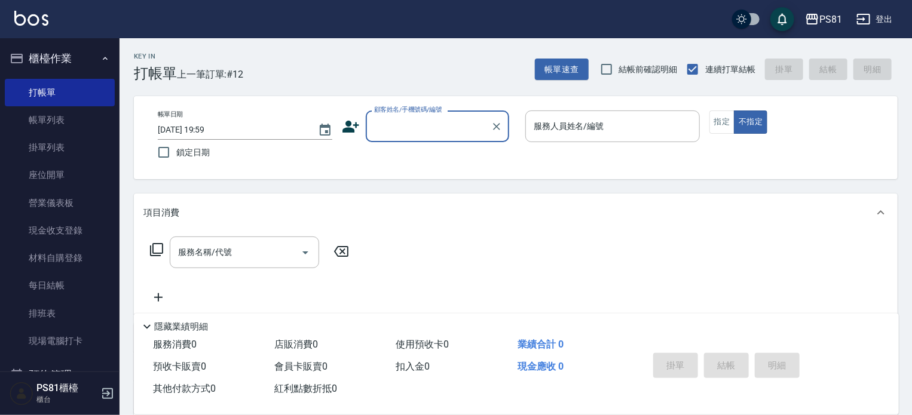
drag, startPoint x: 422, startPoint y: 128, endPoint x: 424, endPoint y: 138, distance: 9.6
click at [422, 129] on input "顧客姓名/手機號碼/編號" at bounding box center [428, 126] width 115 height 21
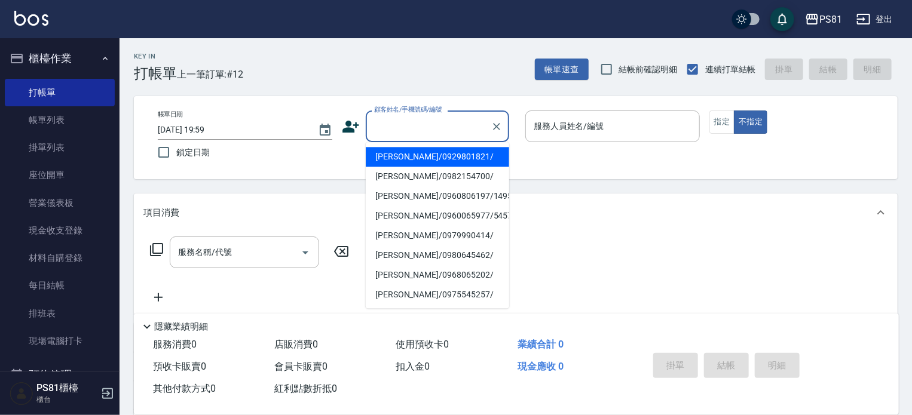
click at [453, 161] on li "[PERSON_NAME]/0929801821/" at bounding box center [437, 157] width 143 height 20
type input "[PERSON_NAME]/0929801821/"
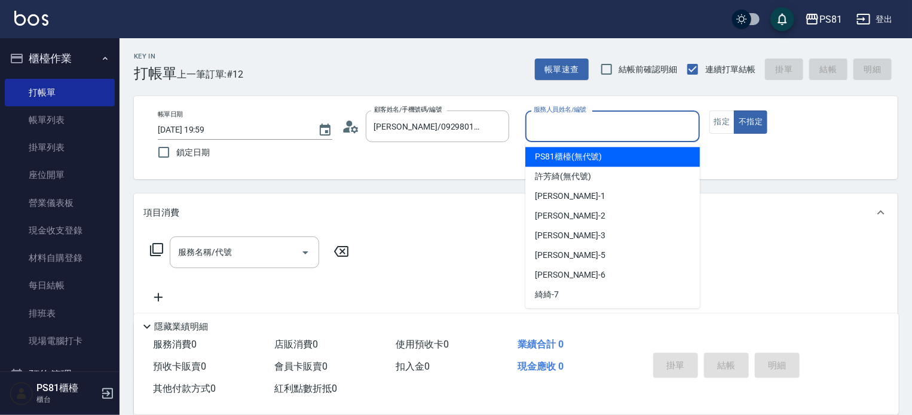
drag, startPoint x: 600, startPoint y: 125, endPoint x: 667, endPoint y: 128, distance: 67.0
click at [608, 127] on input "服務人員姓名/編號" at bounding box center [612, 126] width 164 height 21
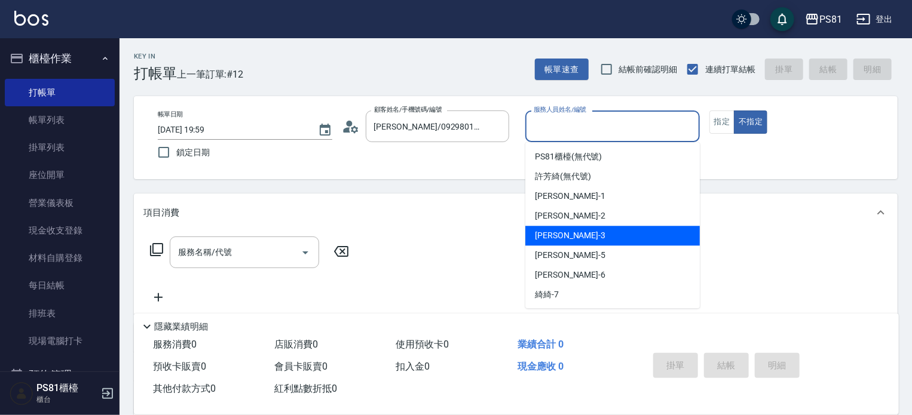
drag, startPoint x: 544, startPoint y: 237, endPoint x: 670, endPoint y: 158, distance: 148.4
click at [554, 228] on div "[PERSON_NAME] -3" at bounding box center [612, 236] width 174 height 20
type input "[PERSON_NAME]-3"
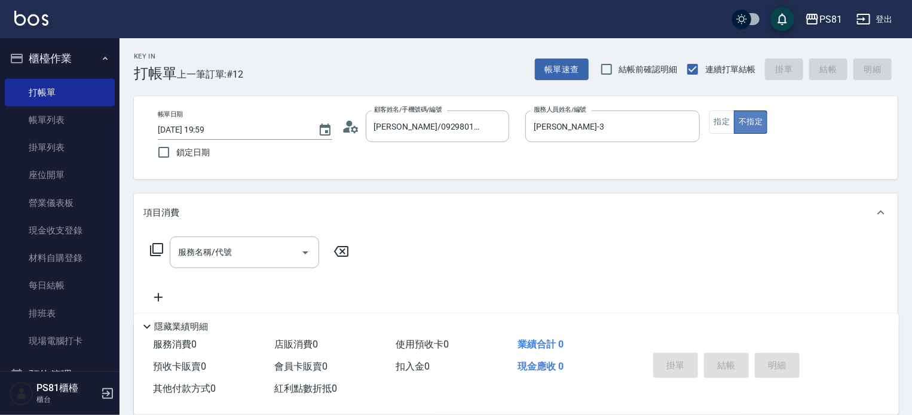
drag, startPoint x: 740, startPoint y: 121, endPoint x: 729, endPoint y: 123, distance: 10.9
click at [740, 121] on button "不指定" at bounding box center [750, 122] width 33 height 23
click at [723, 124] on button "指定" at bounding box center [722, 122] width 26 height 23
click at [201, 242] on div "服務名稱/代號 服務名稱/代號" at bounding box center [244, 253] width 149 height 32
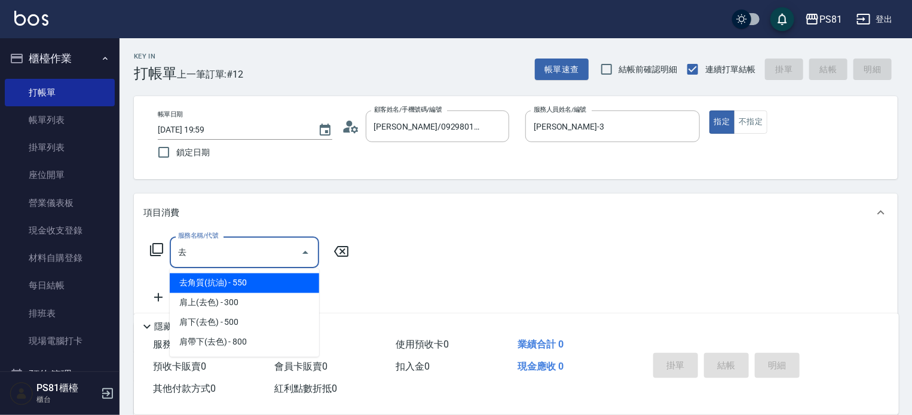
click at [217, 277] on span "去角質(抗油) - 550" at bounding box center [244, 284] width 149 height 20
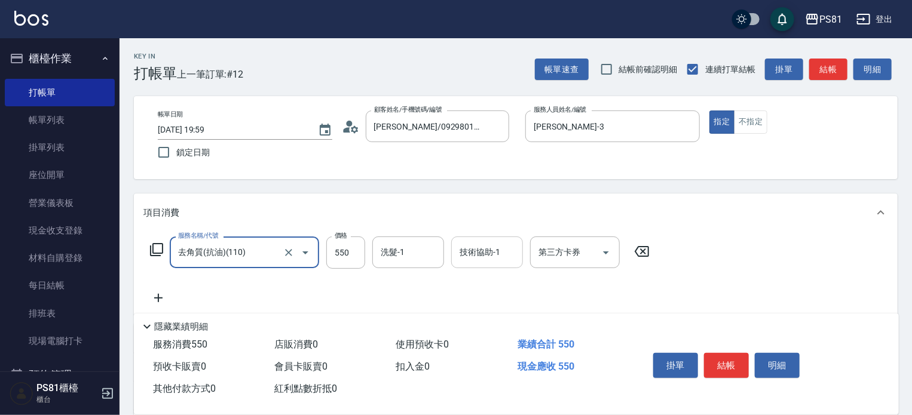
type input "去角質(抗油)(110)"
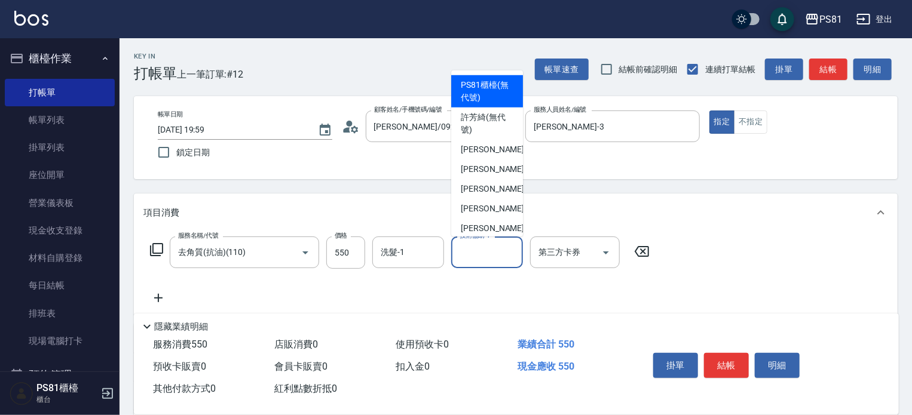
click at [486, 248] on input "技術協助-1" at bounding box center [486, 252] width 61 height 21
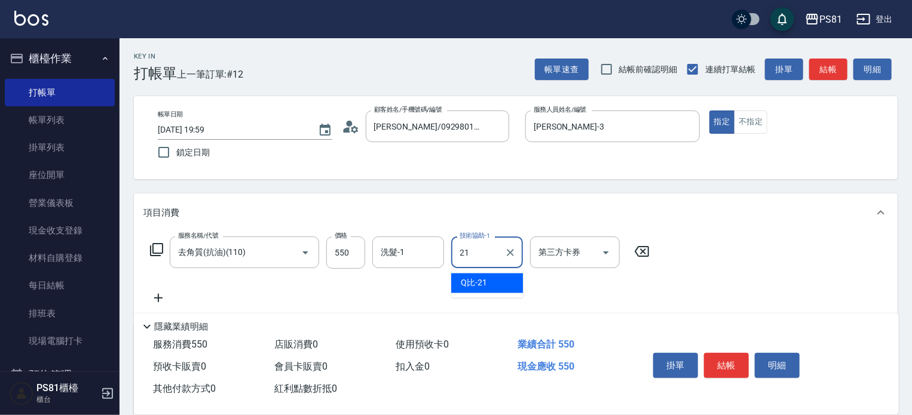
type input "Q比-21"
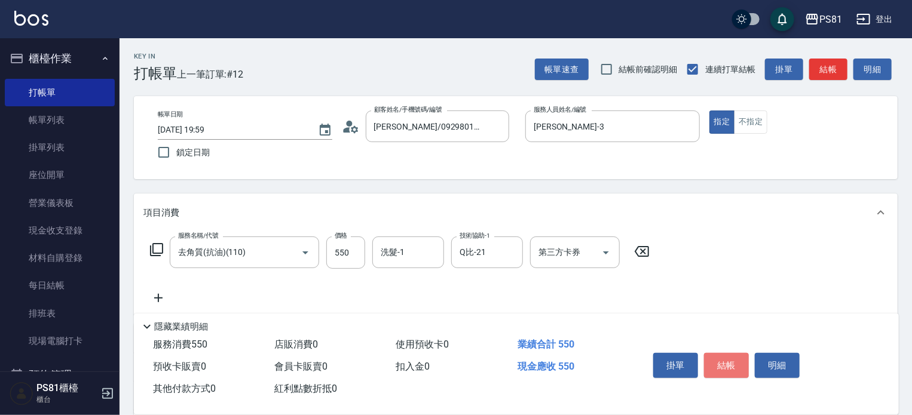
click at [715, 353] on button "結帳" at bounding box center [726, 365] width 45 height 25
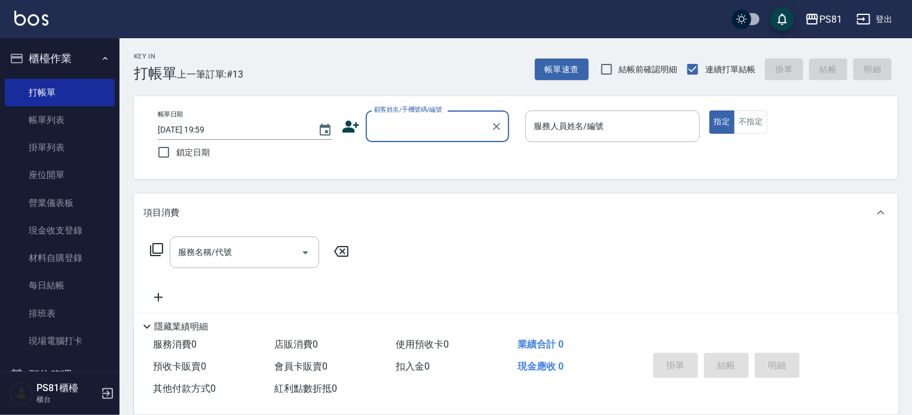
click at [406, 114] on div "顧客姓名/手機號碼/編號 顧客姓名/手機號碼/編號" at bounding box center [437, 127] width 143 height 32
click at [409, 118] on input "顧客姓名/手機號碼/編號" at bounding box center [428, 126] width 115 height 21
type input "保"
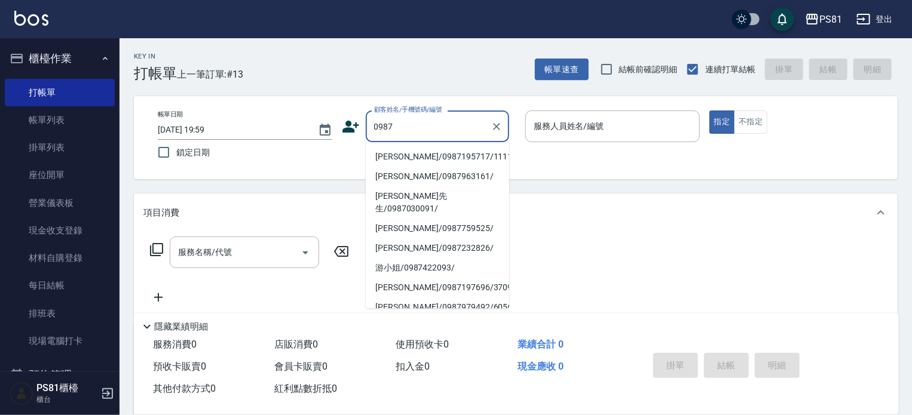
click at [429, 155] on li "[PERSON_NAME]/0987195717/111111" at bounding box center [437, 157] width 143 height 20
type input "[PERSON_NAME]/0987195717/111111"
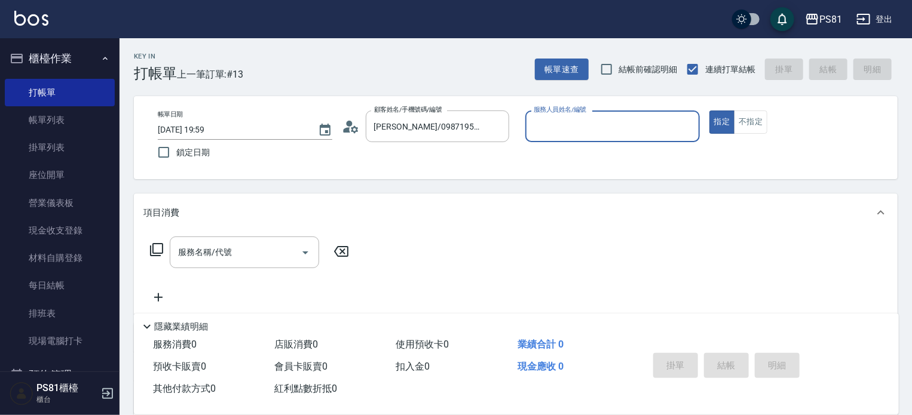
click at [570, 137] on div "服務人員姓名/編號" at bounding box center [612, 127] width 174 height 32
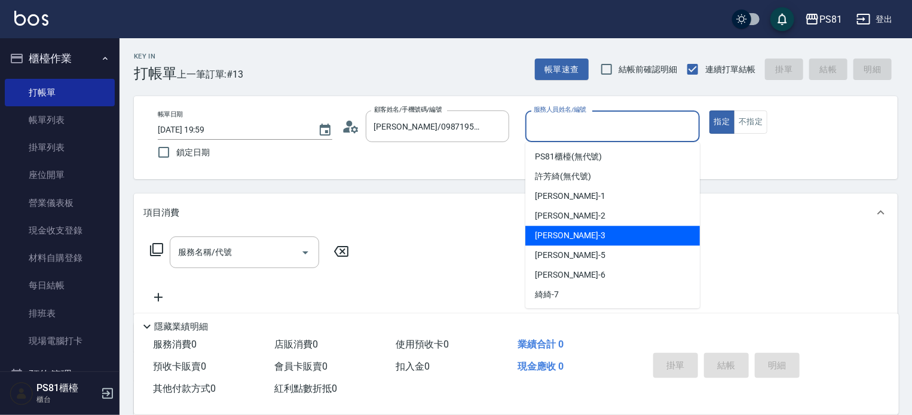
click at [539, 232] on span "[PERSON_NAME] -3" at bounding box center [570, 235] width 70 height 13
type input "[PERSON_NAME]-3"
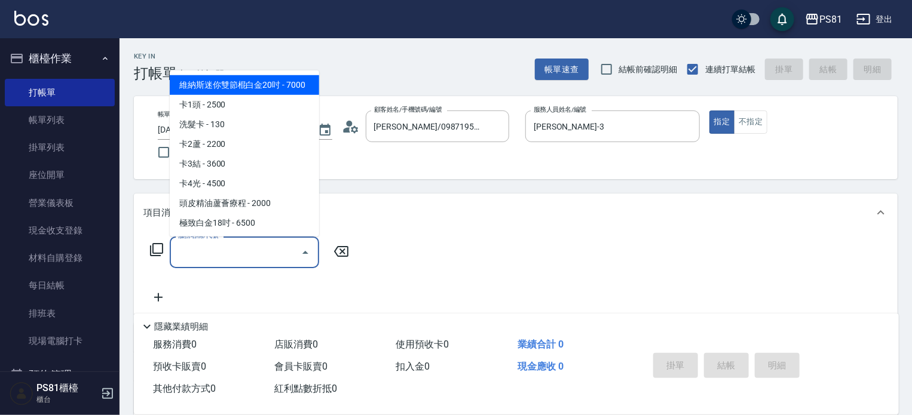
click at [191, 257] on input "服務名稱/代號" at bounding box center [235, 252] width 121 height 21
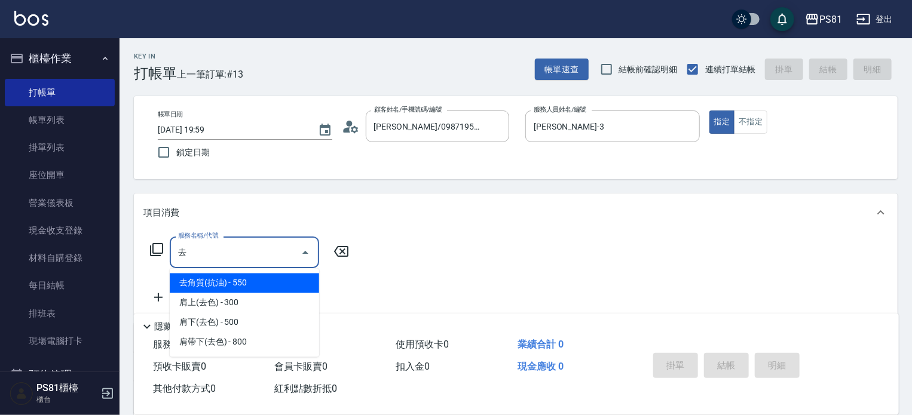
click at [213, 287] on span "去角質(抗油) - 550" at bounding box center [244, 284] width 149 height 20
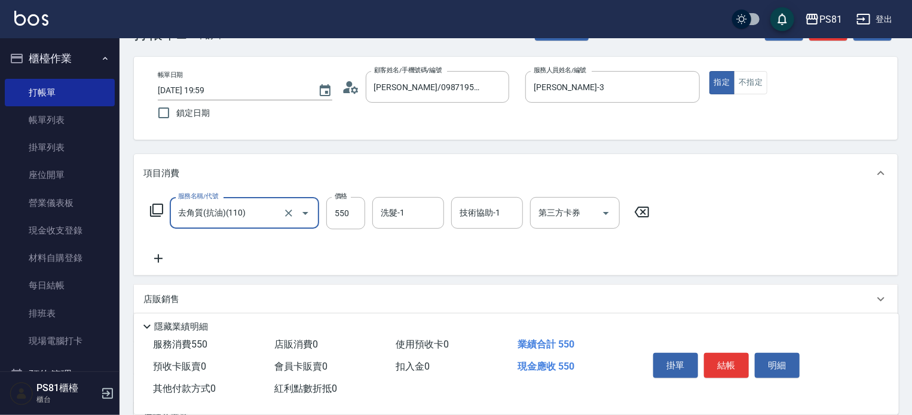
scroll to position [60, 0]
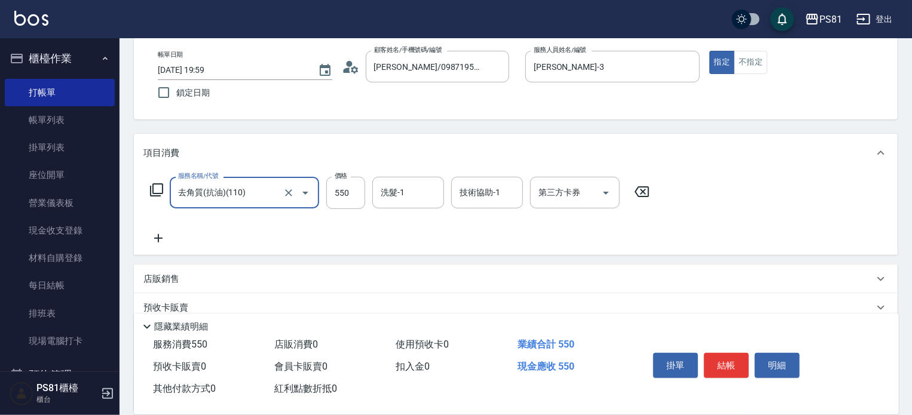
type input "去角質(抗油)(110)"
click at [164, 236] on icon at bounding box center [158, 238] width 30 height 14
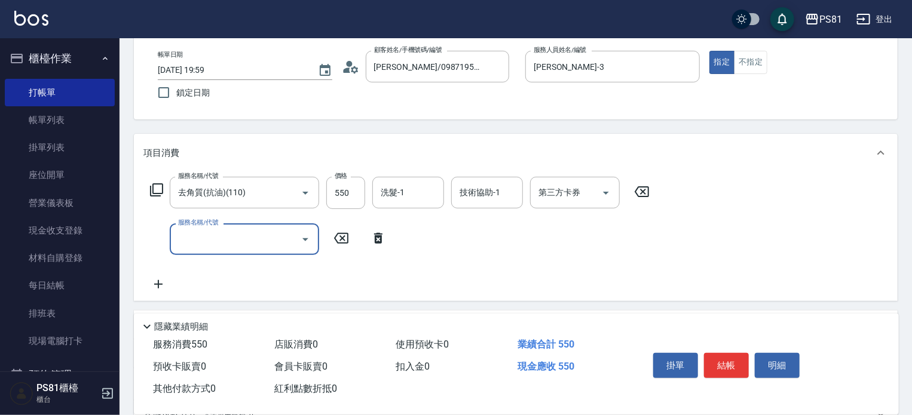
click at [216, 244] on input "服務名稱/代號" at bounding box center [235, 239] width 121 height 21
type input "單剪250(202)"
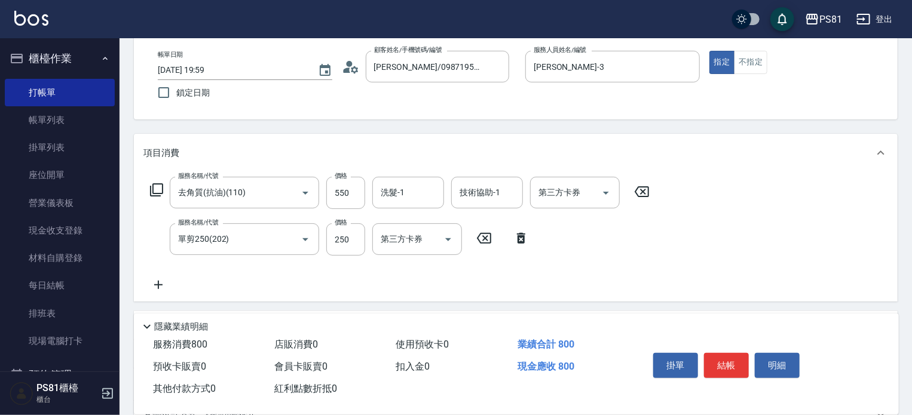
click at [723, 348] on div "掛單 結帳 明細" at bounding box center [726, 367] width 156 height 38
click at [711, 360] on button "結帳" at bounding box center [726, 365] width 45 height 25
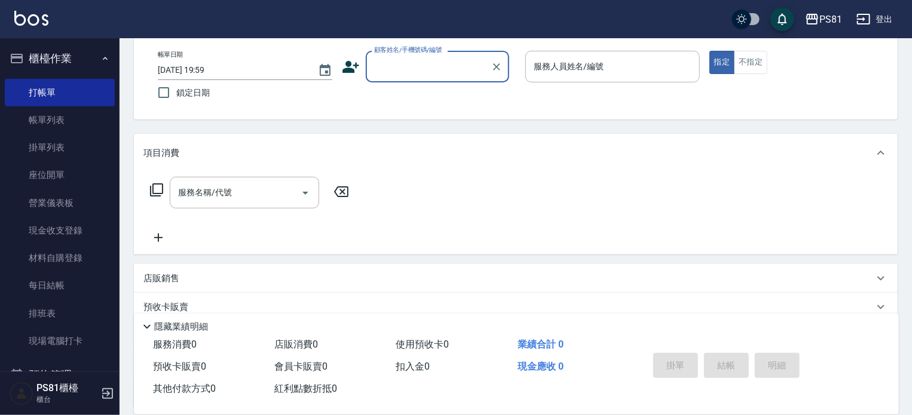
click at [435, 66] on input "顧客姓名/手機號碼/編號" at bounding box center [428, 66] width 115 height 21
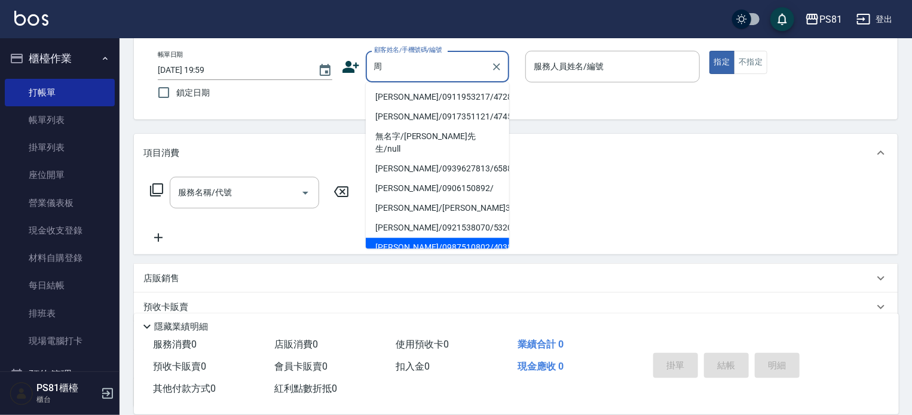
drag, startPoint x: 421, startPoint y: 238, endPoint x: 521, endPoint y: 126, distance: 150.2
click at [422, 238] on li "[PERSON_NAME]/0987510802/4038" at bounding box center [437, 248] width 143 height 20
type input "[PERSON_NAME]/0987510802/4038"
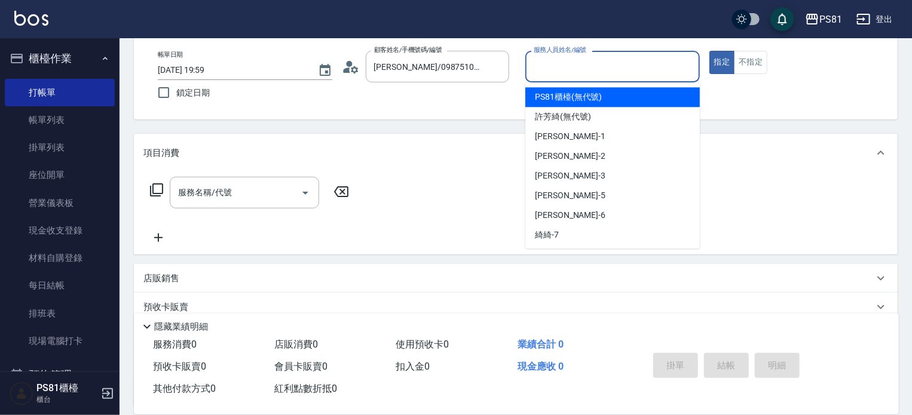
drag, startPoint x: 546, startPoint y: 76, endPoint x: 556, endPoint y: 126, distance: 51.1
click at [548, 78] on div "服務人員姓名/編號" at bounding box center [612, 67] width 174 height 32
drag, startPoint x: 573, startPoint y: 62, endPoint x: 572, endPoint y: 136, distance: 74.7
click at [573, 62] on input "服務人員姓名/編號" at bounding box center [612, 66] width 164 height 21
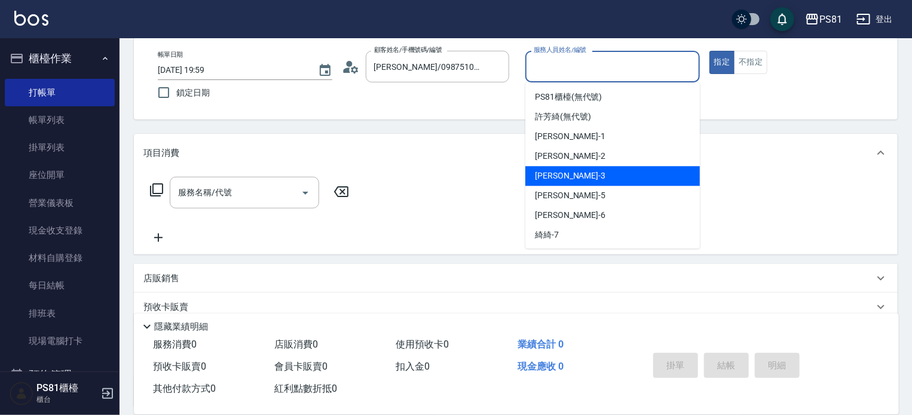
click at [559, 185] on div "[PERSON_NAME] -3" at bounding box center [612, 176] width 174 height 20
type input "[PERSON_NAME]-3"
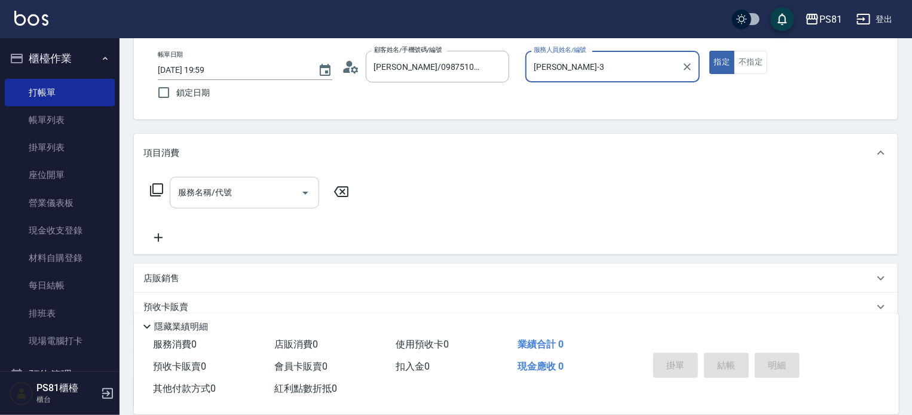
click at [256, 193] on input "服務名稱/代號" at bounding box center [235, 192] width 121 height 21
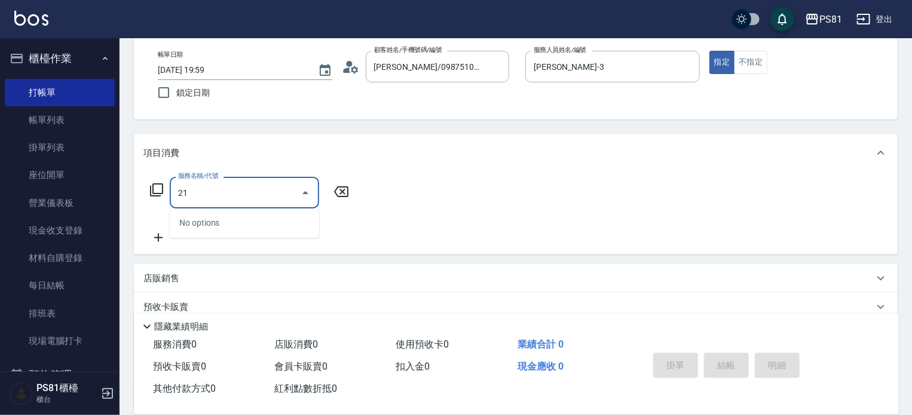
type input "2"
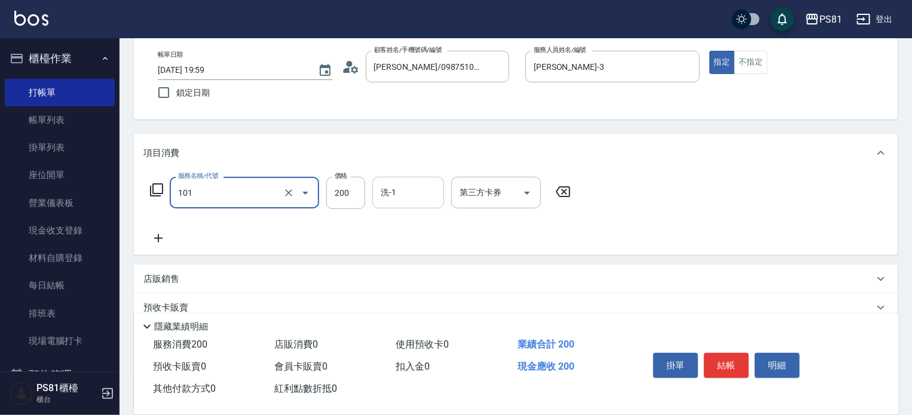
type input "一般洗髮(101)"
click at [414, 193] on input "洗-1" at bounding box center [408, 192] width 61 height 21
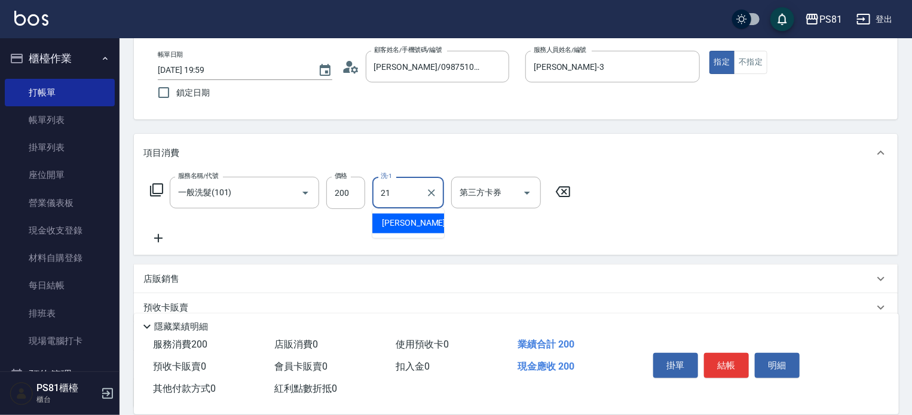
type input "Q比-21"
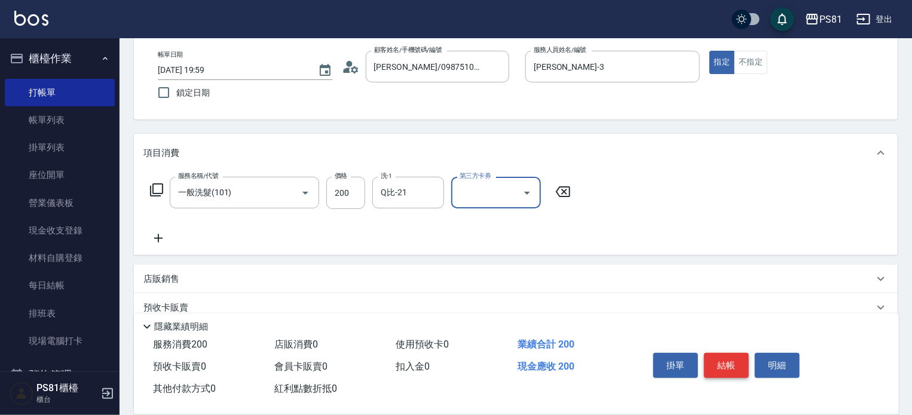
click at [716, 356] on button "結帳" at bounding box center [726, 365] width 45 height 25
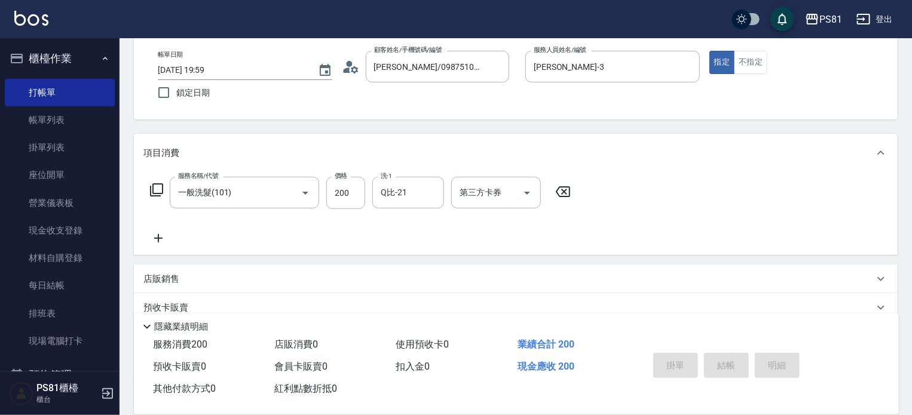
type input "[DATE] 20:00"
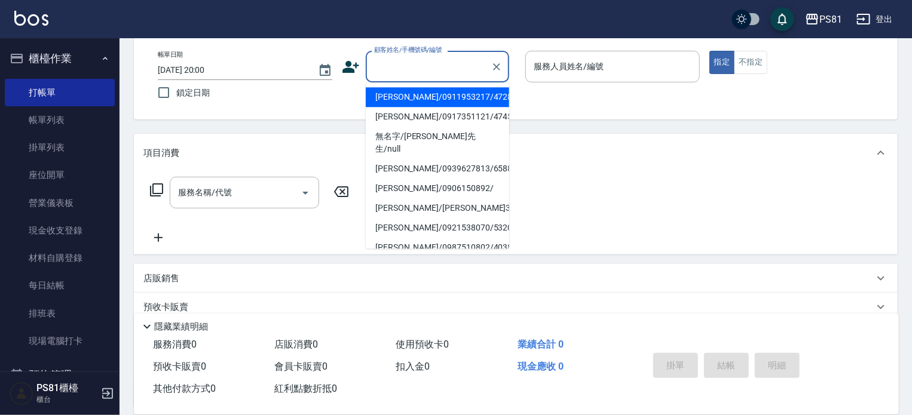
drag, startPoint x: 409, startPoint y: 70, endPoint x: 395, endPoint y: 109, distance: 41.8
click at [407, 72] on input "顧客姓名/手機號碼/編號" at bounding box center [428, 66] width 115 height 21
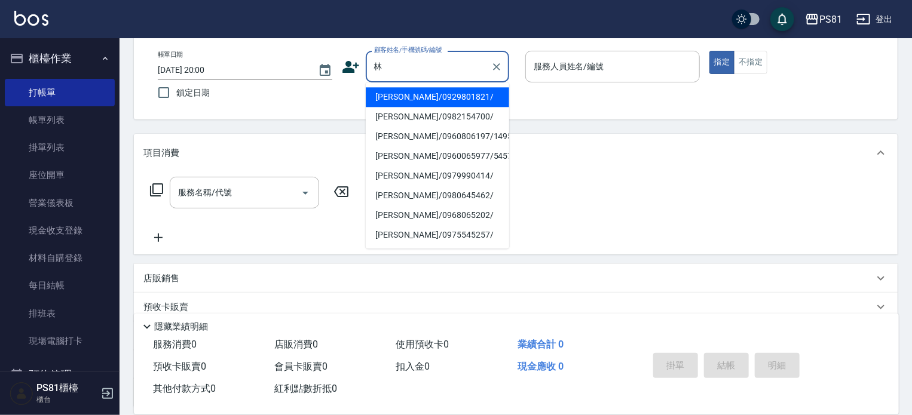
click at [456, 96] on li "[PERSON_NAME]/0929801821/" at bounding box center [437, 97] width 143 height 20
type input "[PERSON_NAME]/0929801821/"
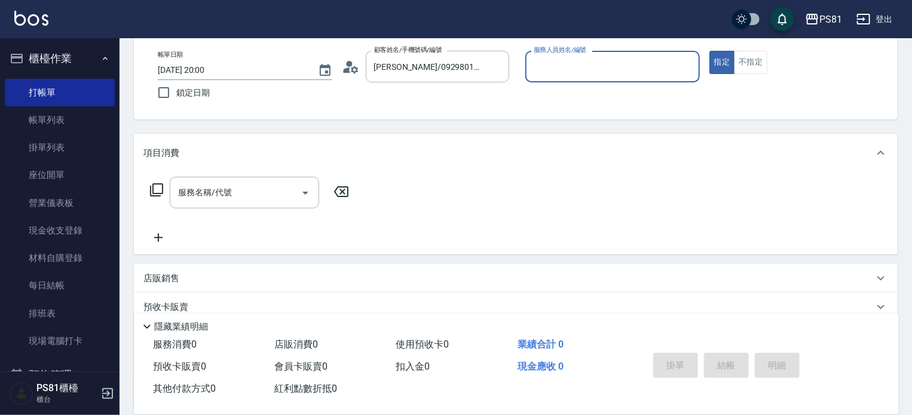
drag, startPoint x: 624, startPoint y: 60, endPoint x: 624, endPoint y: 76, distance: 15.5
click at [624, 66] on input "服務人員姓名/編號" at bounding box center [612, 66] width 164 height 21
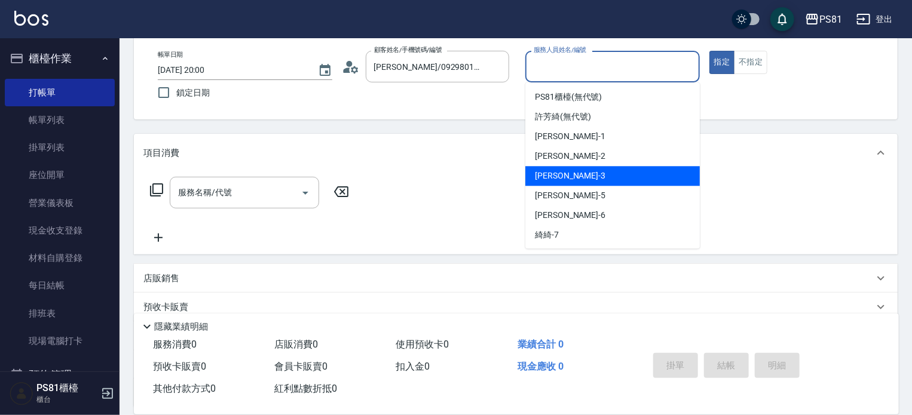
drag, startPoint x: 591, startPoint y: 176, endPoint x: 705, endPoint y: 115, distance: 129.3
click at [600, 171] on div "[PERSON_NAME] -3" at bounding box center [612, 176] width 174 height 20
type input "[PERSON_NAME]-3"
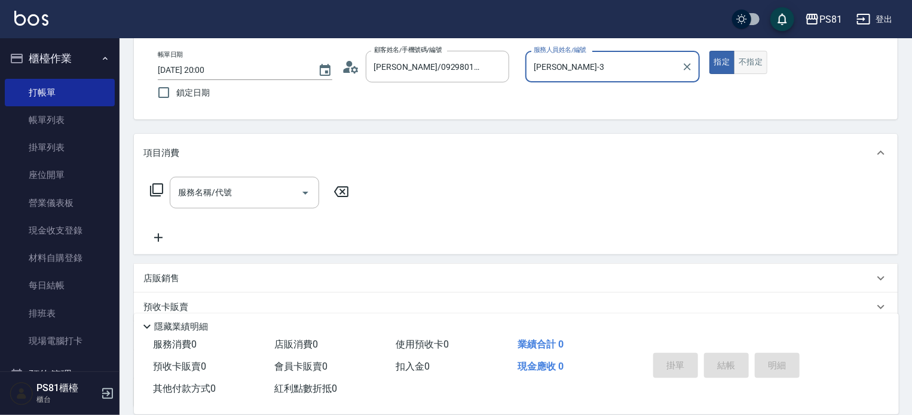
click at [738, 69] on button "不指定" at bounding box center [750, 62] width 33 height 23
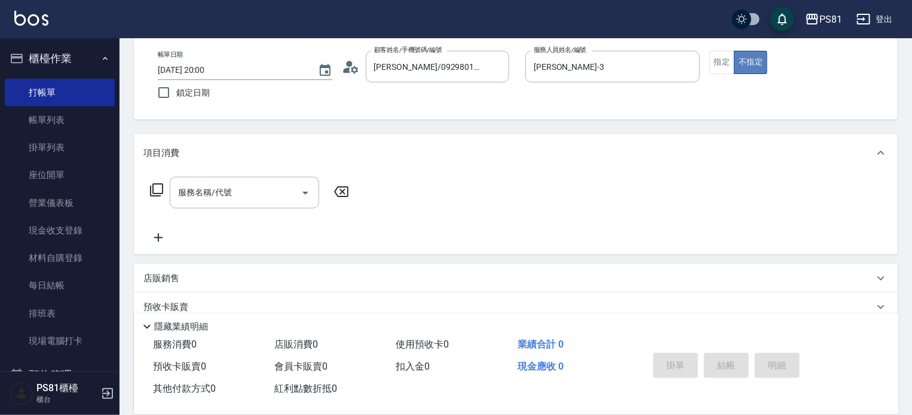
click at [741, 66] on button "不指定" at bounding box center [750, 62] width 33 height 23
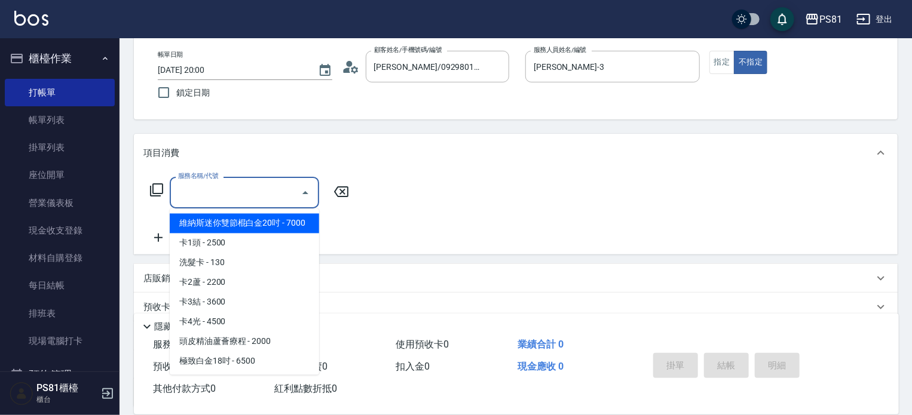
click at [248, 203] on input "服務名稱/代號" at bounding box center [235, 192] width 121 height 21
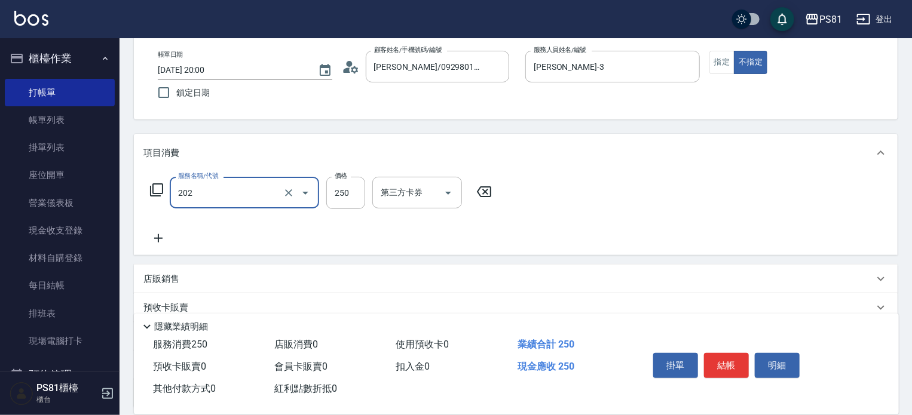
type input "單剪250(202)"
click at [729, 349] on div "掛單 結帳 明細" at bounding box center [726, 367] width 156 height 38
click at [729, 353] on button "結帳" at bounding box center [726, 365] width 45 height 25
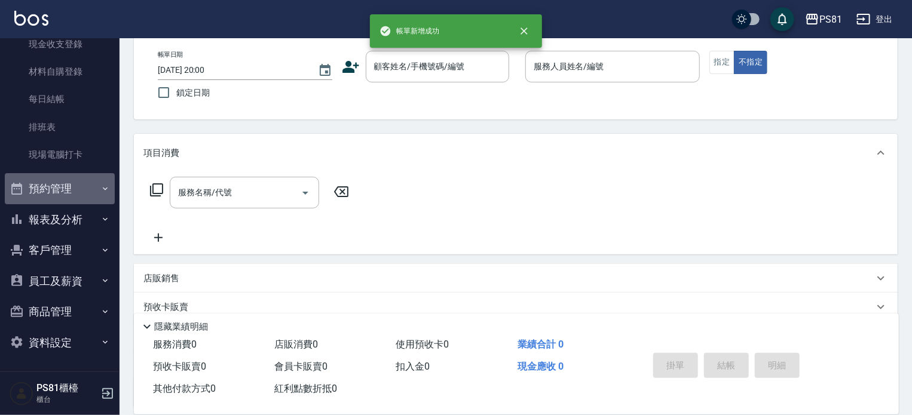
click at [84, 177] on button "預約管理" at bounding box center [60, 188] width 110 height 31
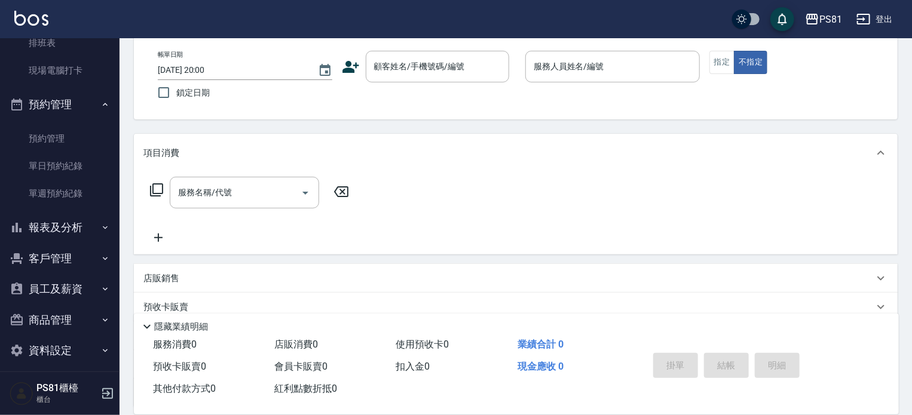
scroll to position [279, 0]
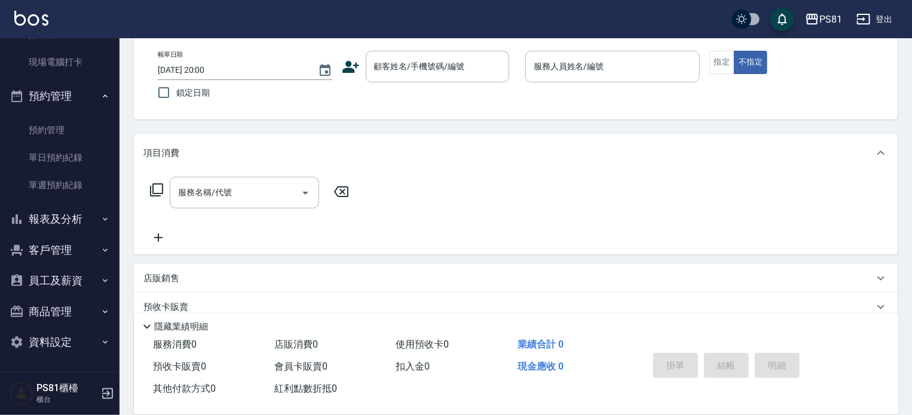
click at [81, 219] on button "報表及分析" at bounding box center [60, 219] width 110 height 31
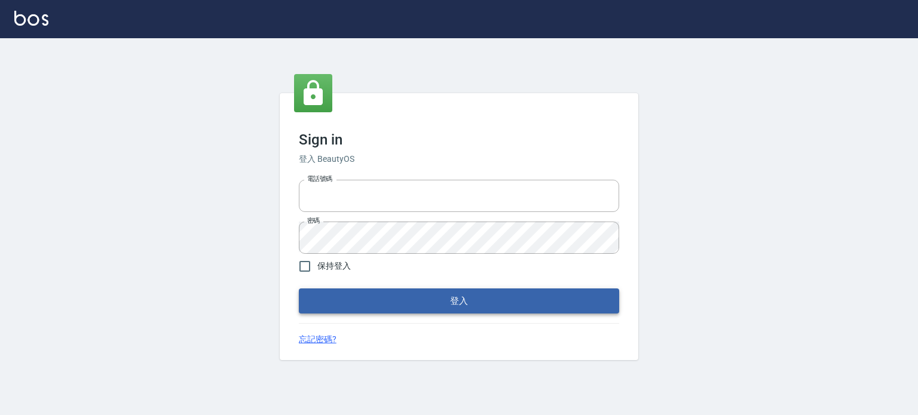
type input "6430581"
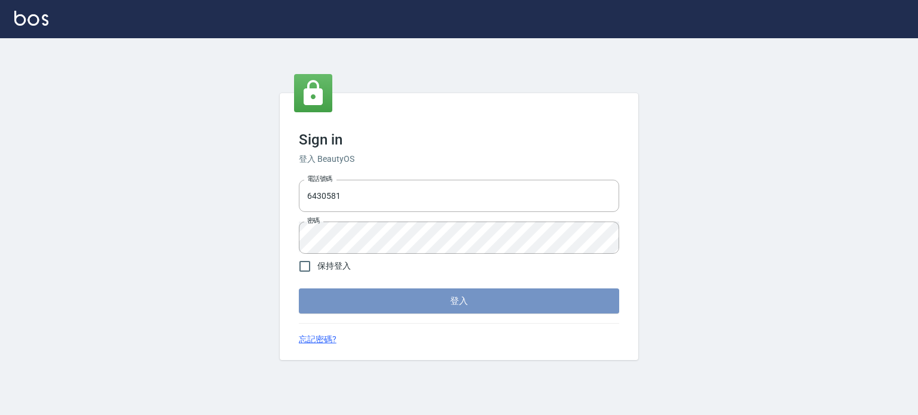
drag, startPoint x: 397, startPoint y: 291, endPoint x: 399, endPoint y: 297, distance: 6.8
click at [399, 297] on button "登入" at bounding box center [459, 301] width 320 height 25
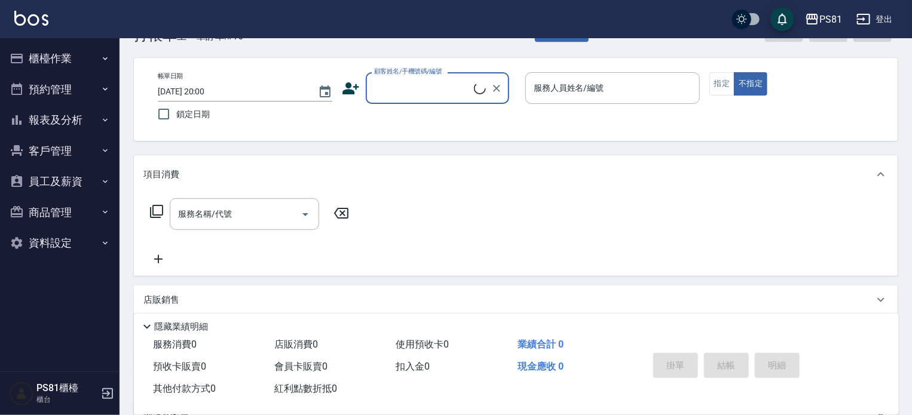
scroll to position [60, 0]
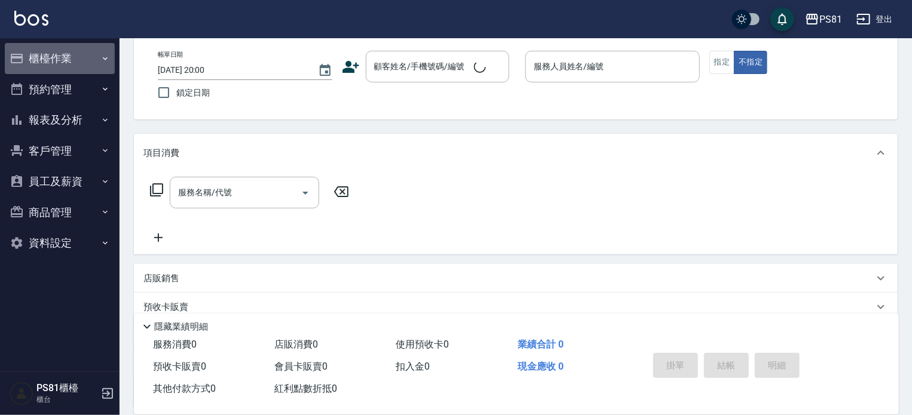
drag, startPoint x: 33, startPoint y: 67, endPoint x: 55, endPoint y: 70, distance: 21.8
click at [33, 68] on button "櫃檯作業" at bounding box center [60, 58] width 110 height 31
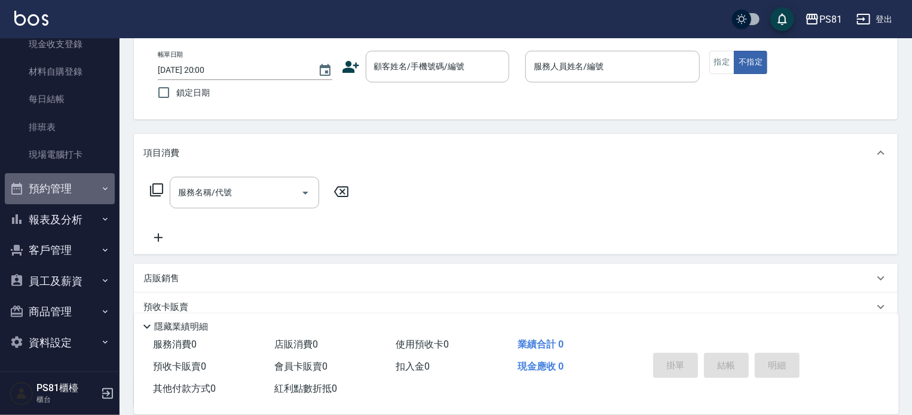
click at [69, 195] on button "預約管理" at bounding box center [60, 188] width 110 height 31
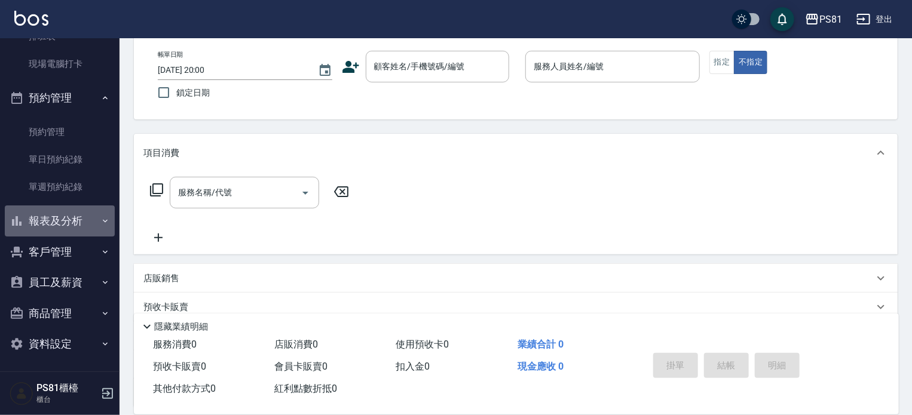
click at [82, 216] on button "報表及分析" at bounding box center [60, 220] width 110 height 31
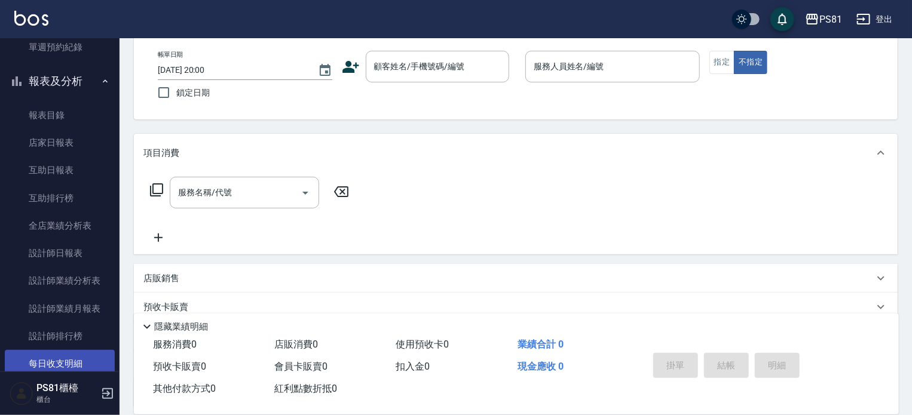
scroll to position [590, 0]
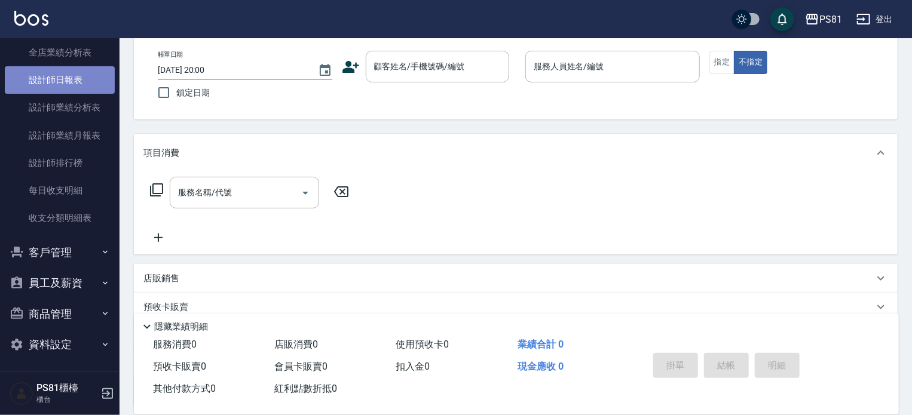
click at [76, 86] on link "設計師日報表" at bounding box center [60, 79] width 110 height 27
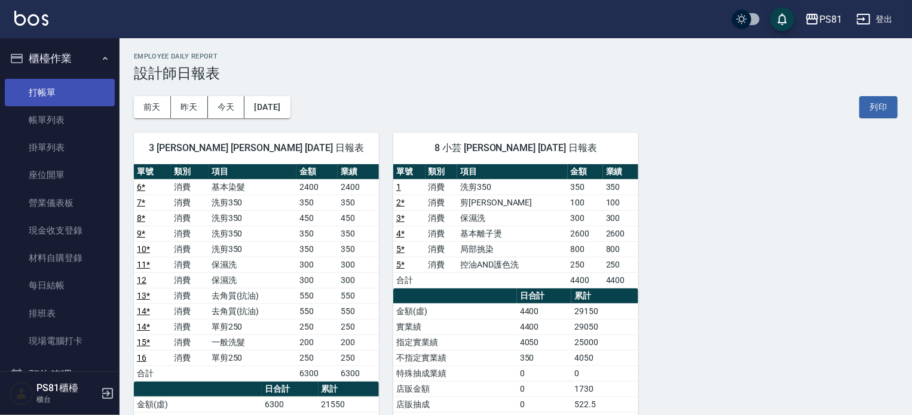
click at [60, 88] on link "打帳單" at bounding box center [60, 92] width 110 height 27
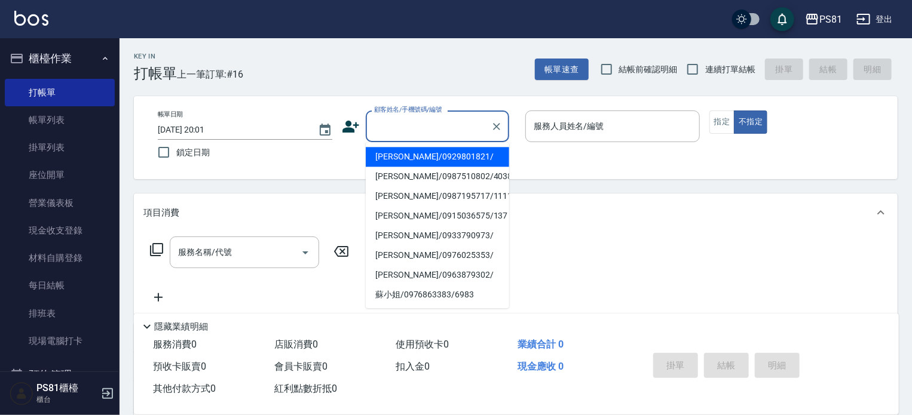
click at [425, 128] on input "顧客姓名/手機號碼/編號" at bounding box center [428, 126] width 115 height 21
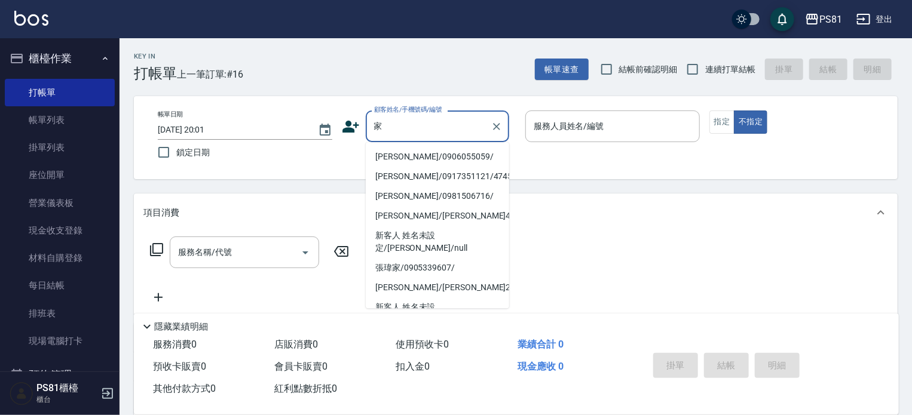
click at [425, 157] on li "[PERSON_NAME]/0906055059/" at bounding box center [437, 157] width 143 height 20
type input "[PERSON_NAME]/0906055059/"
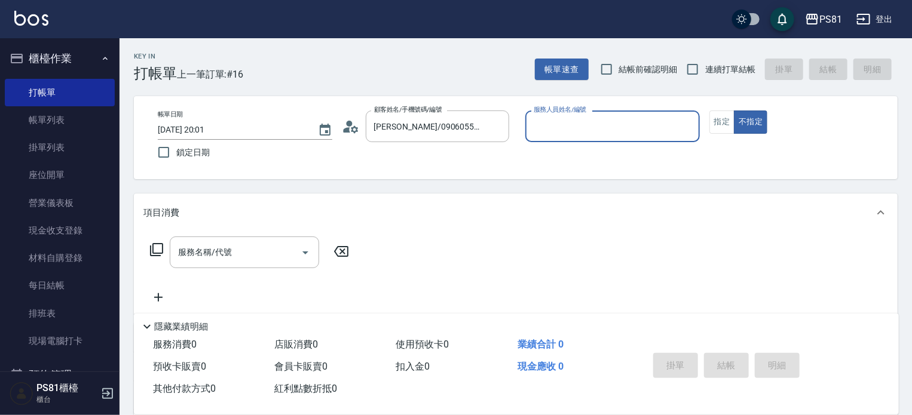
type input "小芸-8"
drag, startPoint x: 720, startPoint y: 121, endPoint x: 714, endPoint y: 100, distance: 22.2
click at [719, 117] on button "指定" at bounding box center [722, 122] width 26 height 23
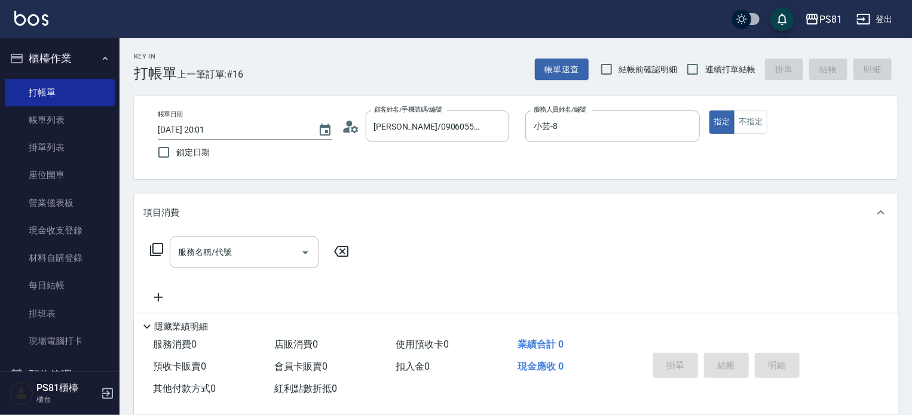
drag, startPoint x: 705, startPoint y: 48, endPoint x: 712, endPoint y: 68, distance: 21.3
click at [706, 51] on div "Key In 打帳單 上一筆訂單:#16 帳單速查 結帳前確認明細 連續打單結帳 掛單 結帳 明細" at bounding box center [508, 60] width 778 height 44
click at [713, 69] on span "連續打單結帳" at bounding box center [730, 69] width 50 height 13
click at [705, 69] on input "連續打單結帳" at bounding box center [692, 69] width 25 height 25
checkbox input "true"
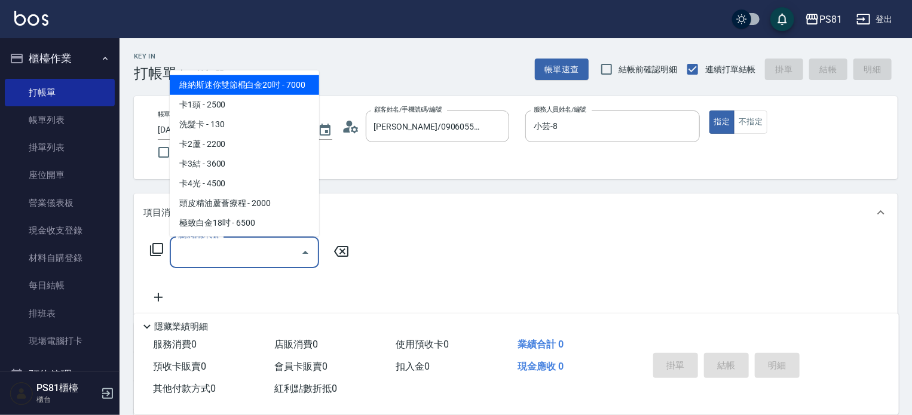
click at [229, 260] on input "服務名稱/代號" at bounding box center [235, 252] width 121 height 21
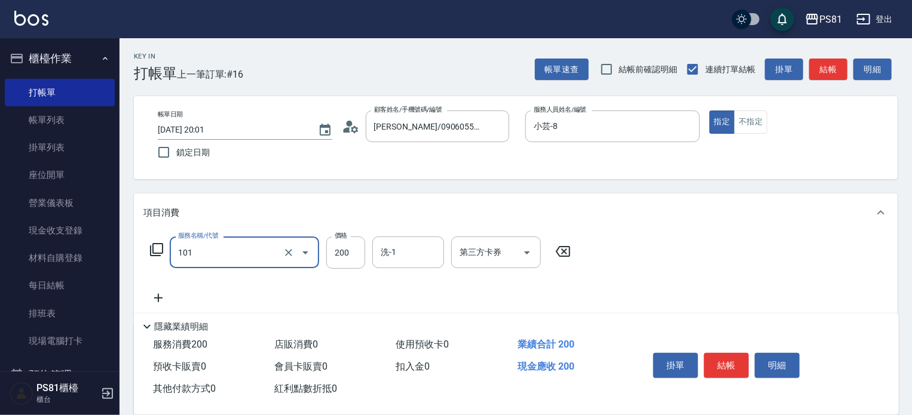
type input "一般洗髮(101)"
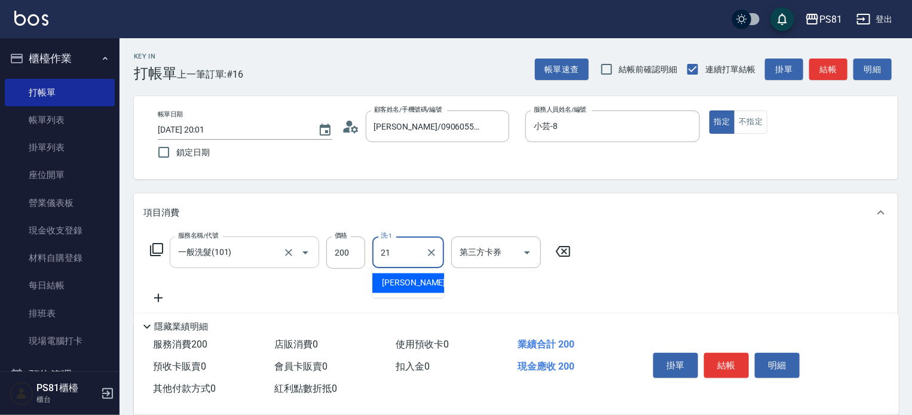
type input "Q比-21"
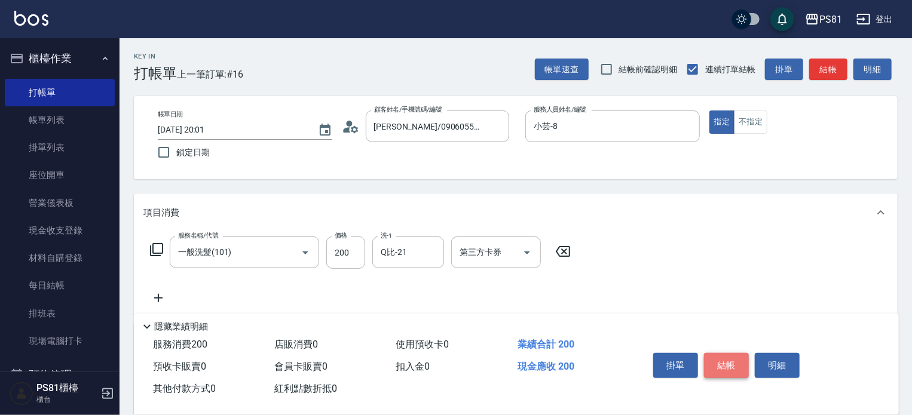
click at [720, 361] on button "結帳" at bounding box center [726, 365] width 45 height 25
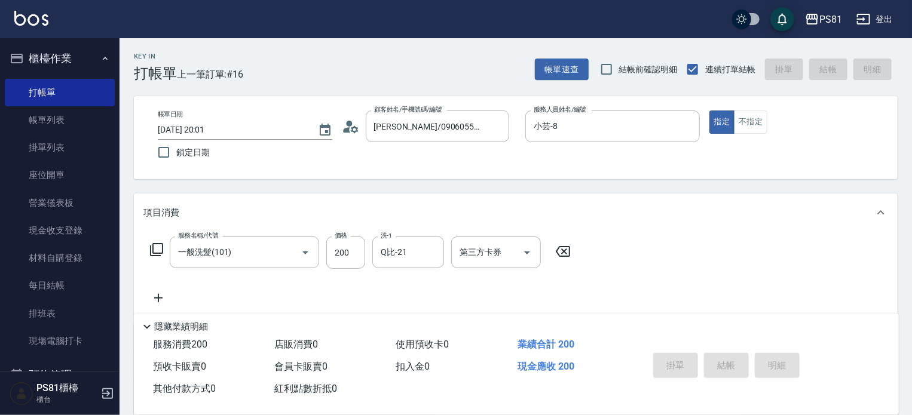
type input "2025/10/06 20:25"
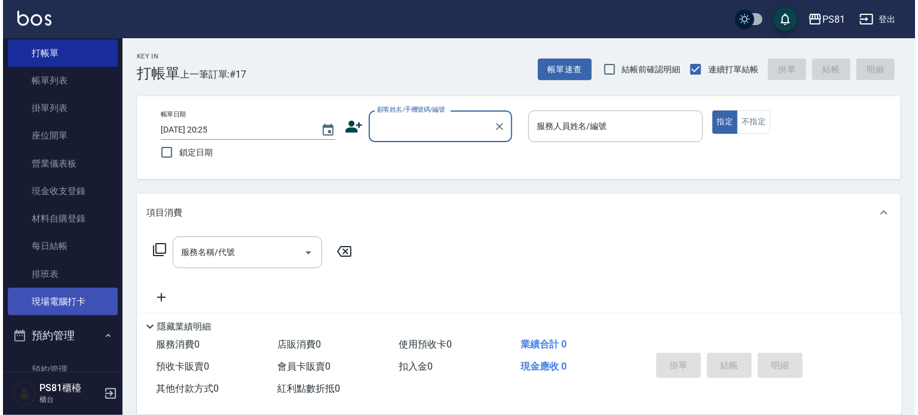
scroll to position [60, 0]
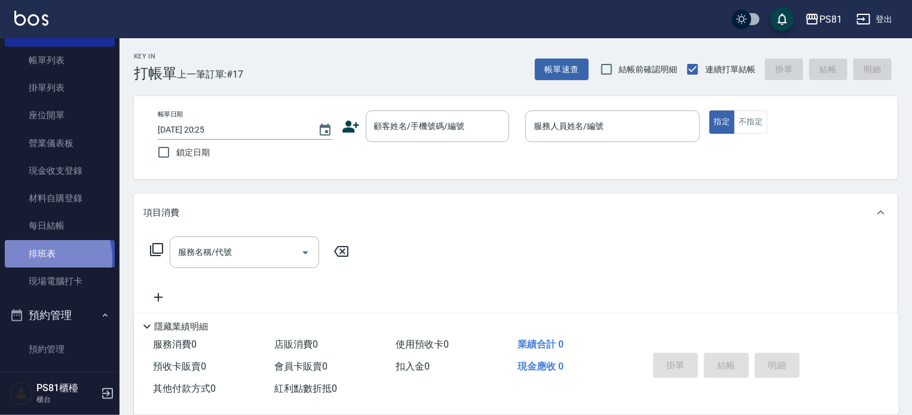
click at [47, 258] on link "排班表" at bounding box center [60, 253] width 110 height 27
